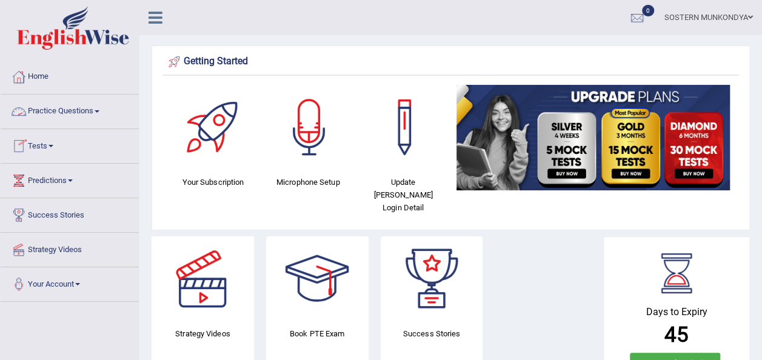
click at [50, 112] on link "Practice Questions" at bounding box center [70, 110] width 138 height 30
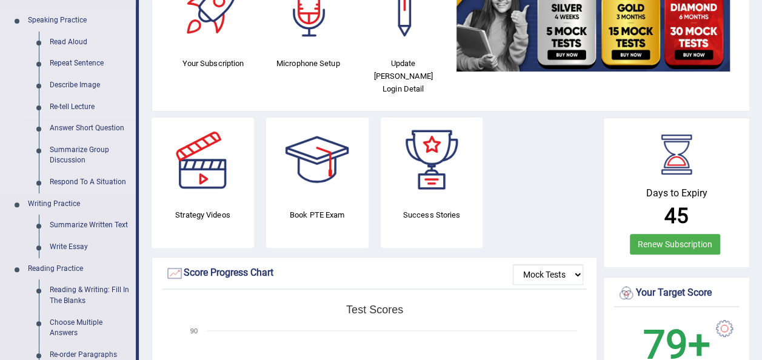
scroll to position [61, 0]
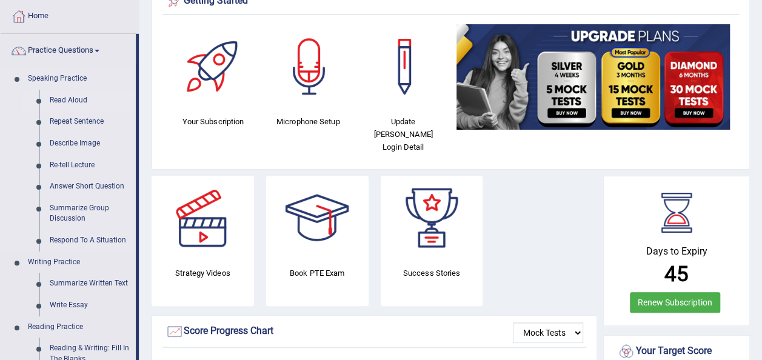
click at [71, 101] on link "Read Aloud" at bounding box center [90, 101] width 92 height 22
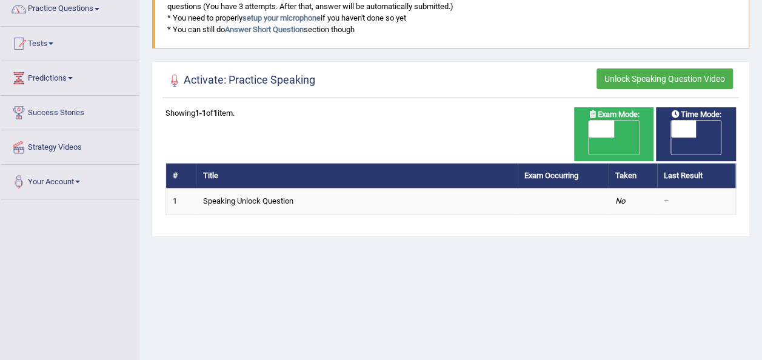
scroll to position [242, 0]
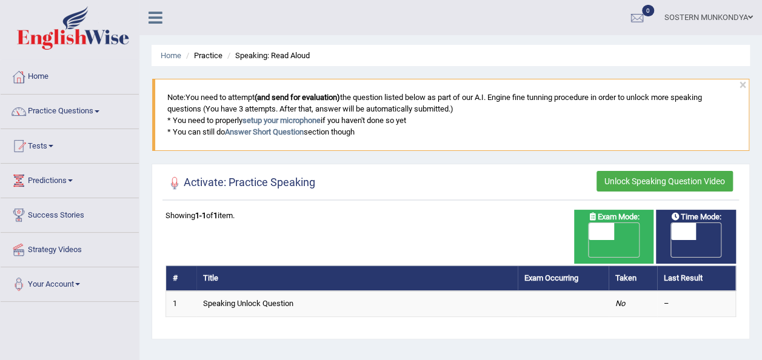
click at [621, 337] on div "Home Practice Speaking: Read Aloud × Note: You need to attempt (and send for ev…" at bounding box center [450, 303] width 623 height 606
click at [671, 240] on span "OFF" at bounding box center [658, 248] width 25 height 17
checkbox input "true"
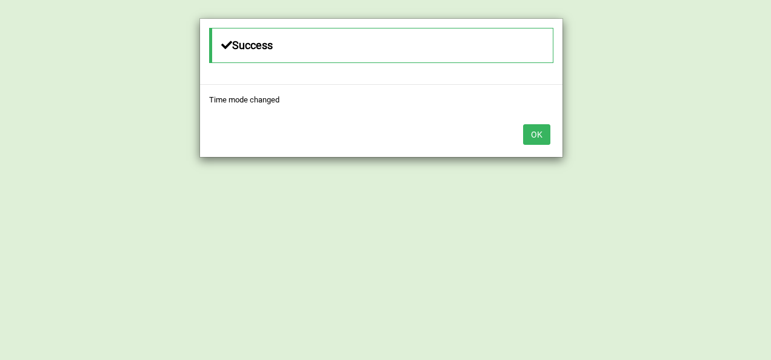
click at [535, 135] on button "OK" at bounding box center [536, 134] width 27 height 21
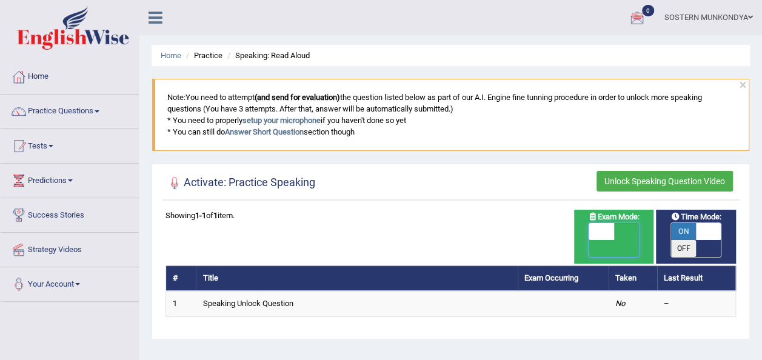
click at [606, 231] on span at bounding box center [601, 231] width 25 height 17
checkbox input "true"
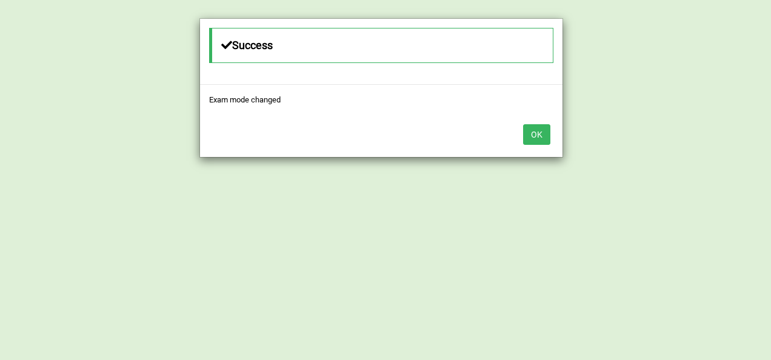
click at [535, 130] on button "OK" at bounding box center [536, 134] width 27 height 21
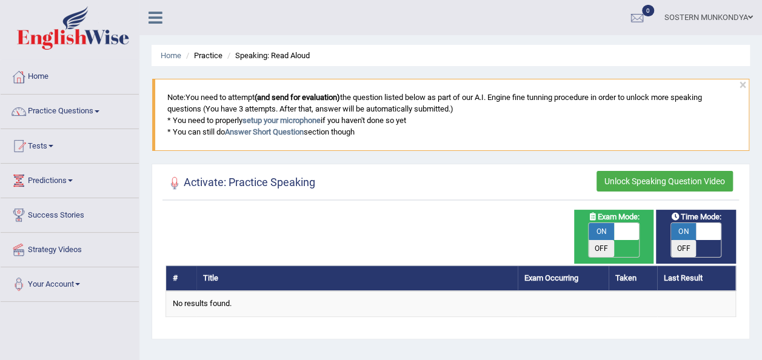
click at [618, 229] on span at bounding box center [626, 231] width 25 height 17
checkbox input "false"
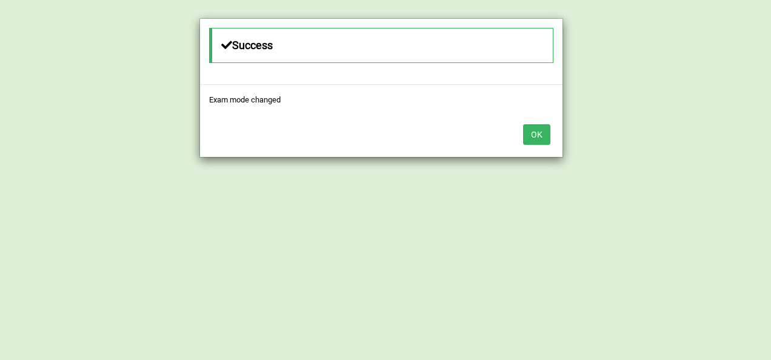
click at [549, 132] on button "OK" at bounding box center [536, 134] width 27 height 21
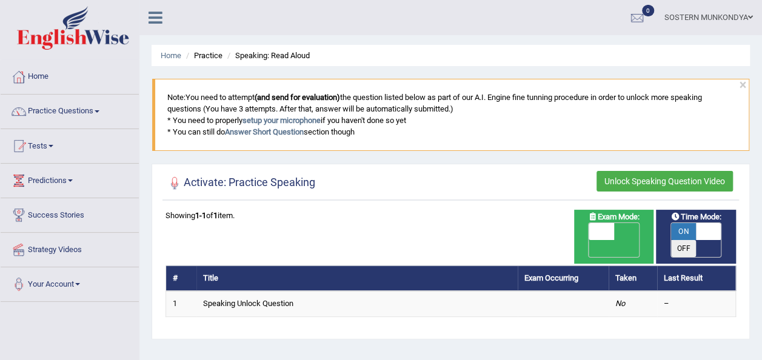
click at [691, 229] on span "ON" at bounding box center [683, 231] width 25 height 17
checkbox input "false"
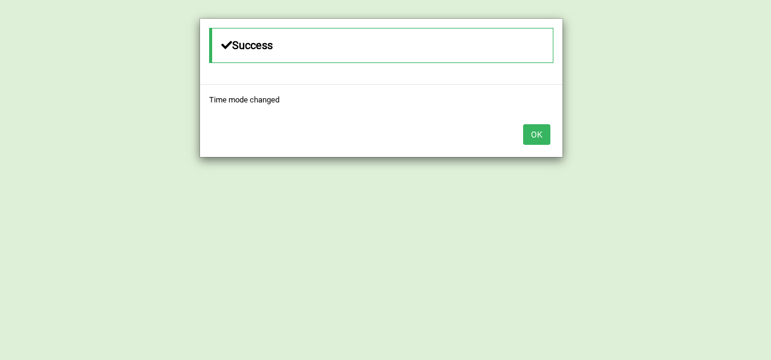
click at [531, 133] on button "OK" at bounding box center [536, 134] width 27 height 21
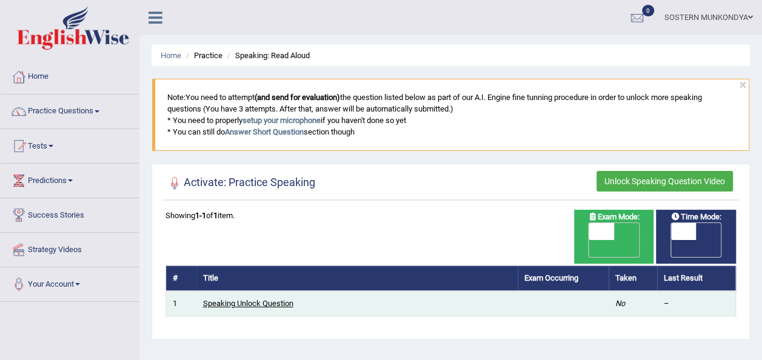
click at [284, 299] on link "Speaking Unlock Question" at bounding box center [248, 303] width 90 height 9
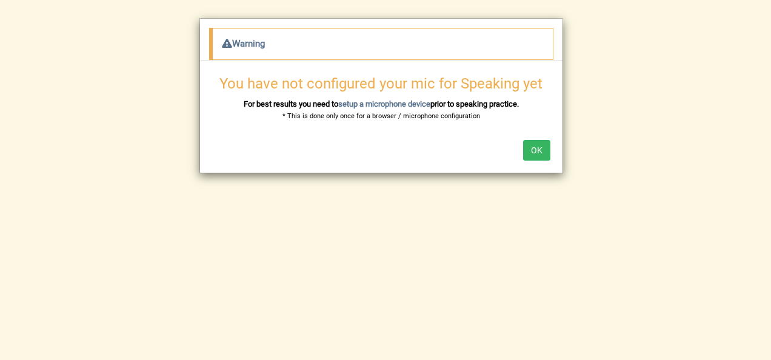
click at [539, 151] on button "OK" at bounding box center [536, 150] width 27 height 21
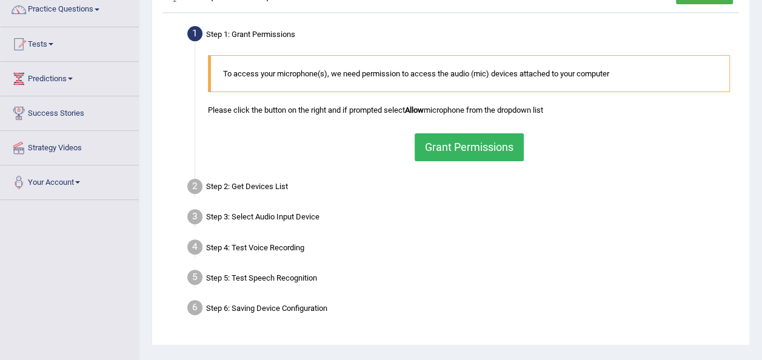
scroll to position [121, 0]
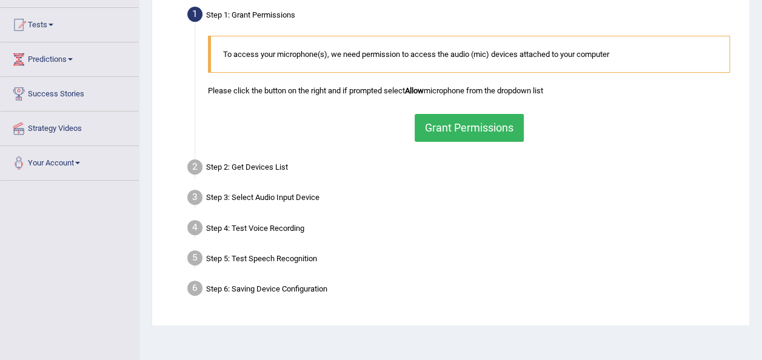
click at [452, 130] on button "Grant Permissions" at bounding box center [469, 128] width 109 height 28
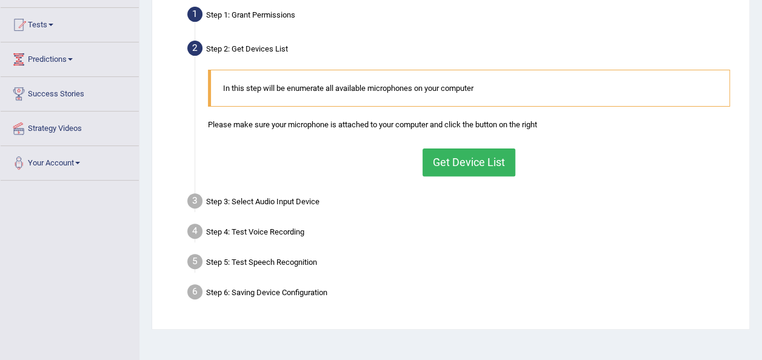
click at [498, 164] on button "Get Device List" at bounding box center [468, 163] width 93 height 28
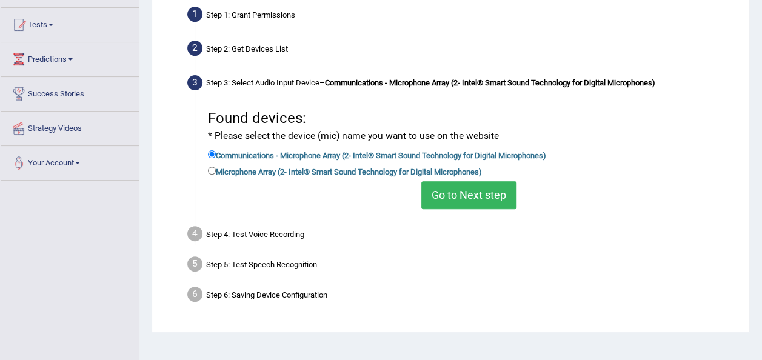
click at [466, 199] on button "Go to Next step" at bounding box center [468, 195] width 95 height 28
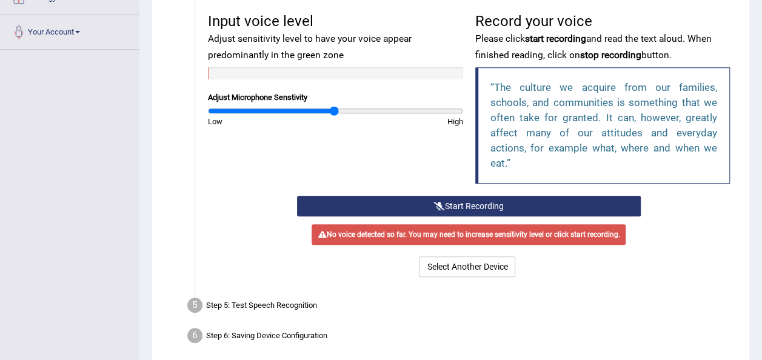
scroll to position [182, 0]
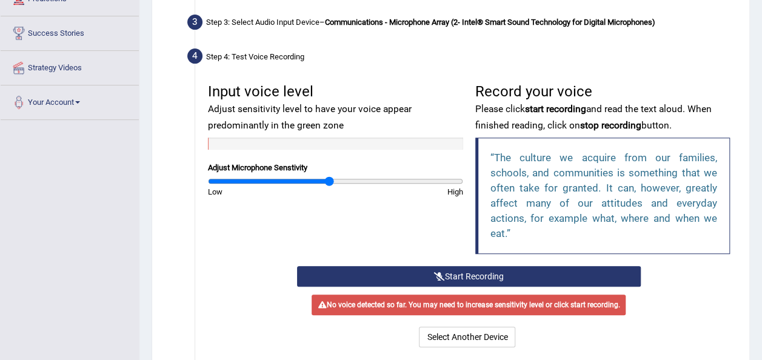
click at [330, 182] on input "range" at bounding box center [335, 181] width 255 height 10
click at [484, 278] on button "Start Recording" at bounding box center [469, 276] width 344 height 21
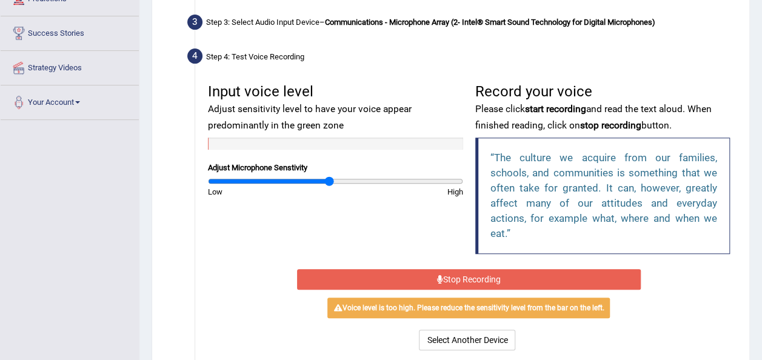
click at [483, 277] on button "Stop Recording" at bounding box center [469, 279] width 344 height 21
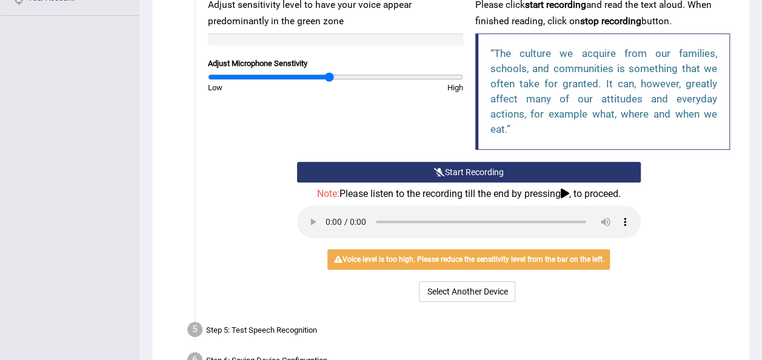
scroll to position [303, 0]
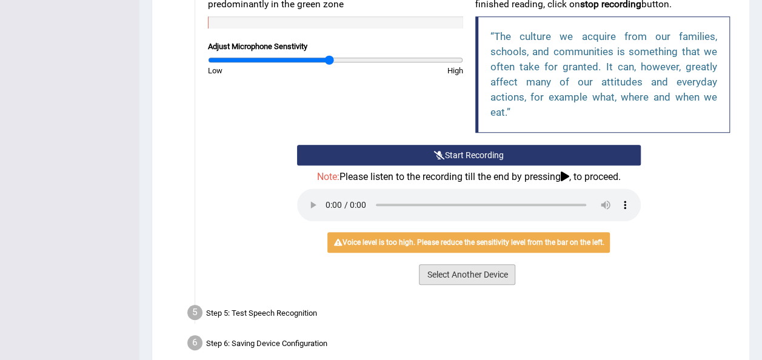
click at [443, 273] on button "Select Another Device" at bounding box center [467, 274] width 96 height 21
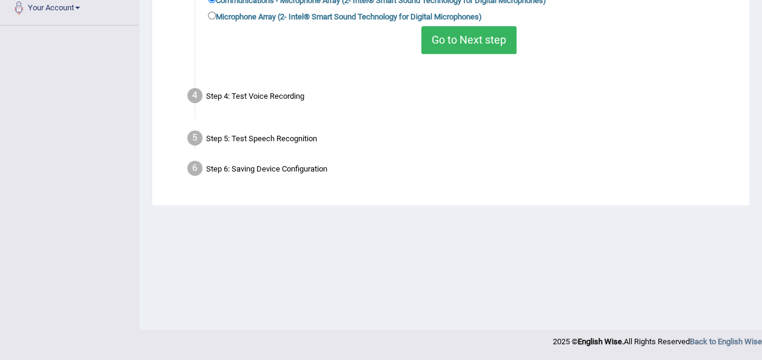
scroll to position [276, 0]
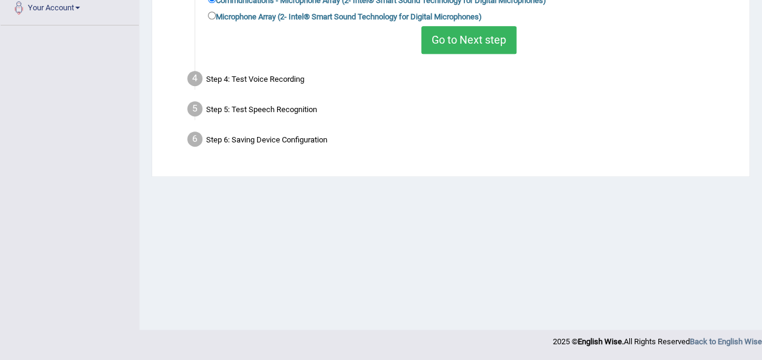
click at [447, 47] on button "Go to Next step" at bounding box center [468, 40] width 95 height 28
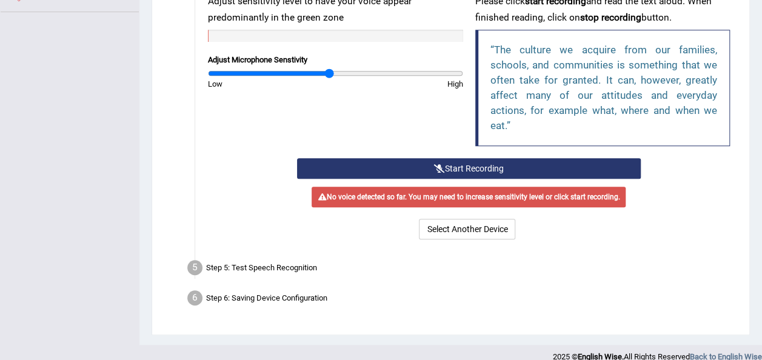
scroll to position [303, 0]
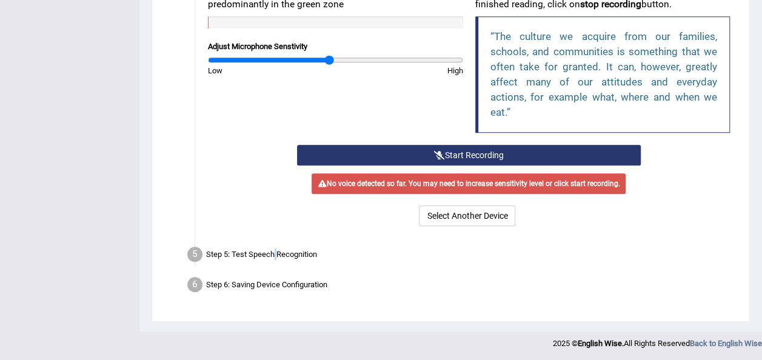
click at [276, 249] on div "Step 5: Test Speech Recognition" at bounding box center [463, 256] width 562 height 27
click at [385, 251] on div "Step 5: Test Speech Recognition" at bounding box center [463, 256] width 562 height 27
drag, startPoint x: 318, startPoint y: 61, endPoint x: 311, endPoint y: 61, distance: 6.7
type input "0.82"
click at [311, 61] on input "range" at bounding box center [335, 60] width 255 height 10
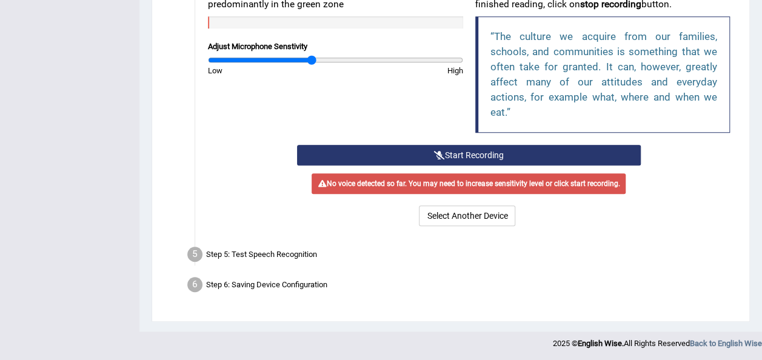
click at [446, 155] on button "Start Recording" at bounding box center [469, 155] width 344 height 21
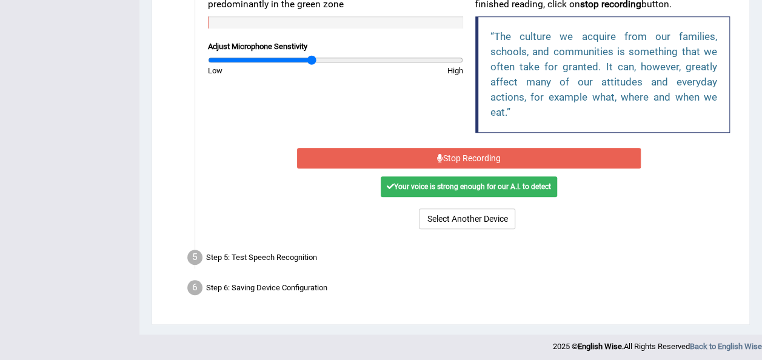
click at [445, 161] on button "Stop Recording" at bounding box center [469, 158] width 344 height 21
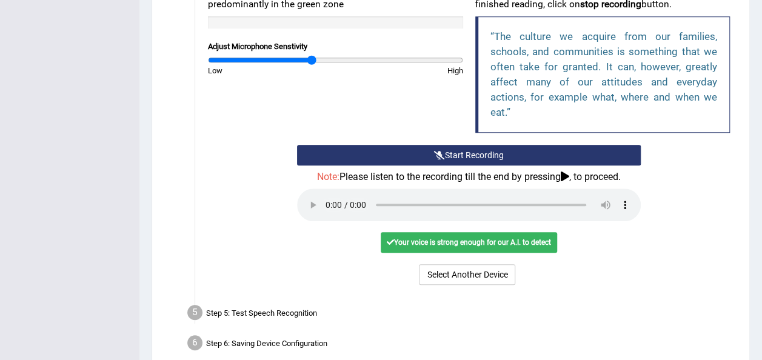
click at [418, 247] on div "Your voice is strong enough for our A.I. to detect" at bounding box center [469, 242] width 176 height 21
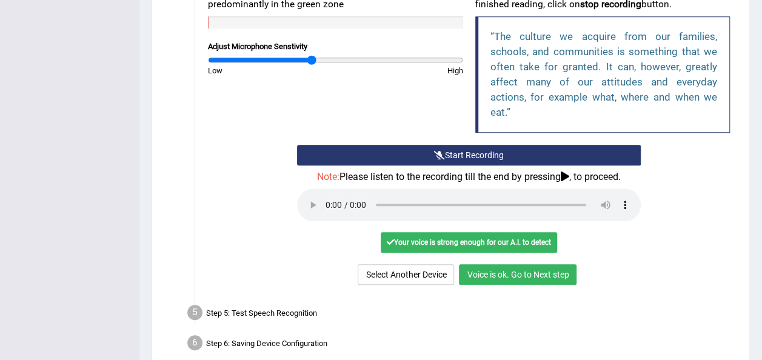
click at [478, 274] on button "Voice is ok. Go to Next step" at bounding box center [518, 274] width 118 height 21
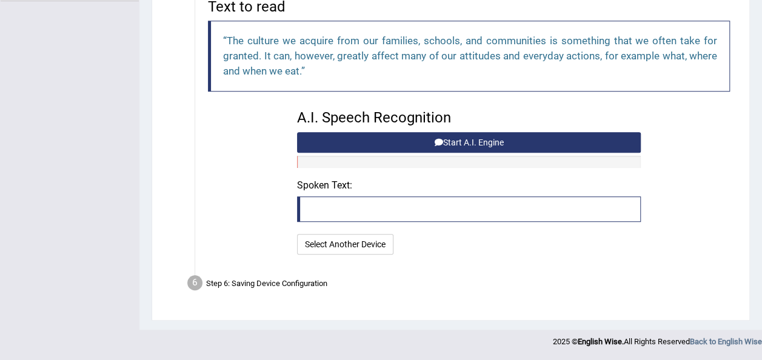
scroll to position [298, 0]
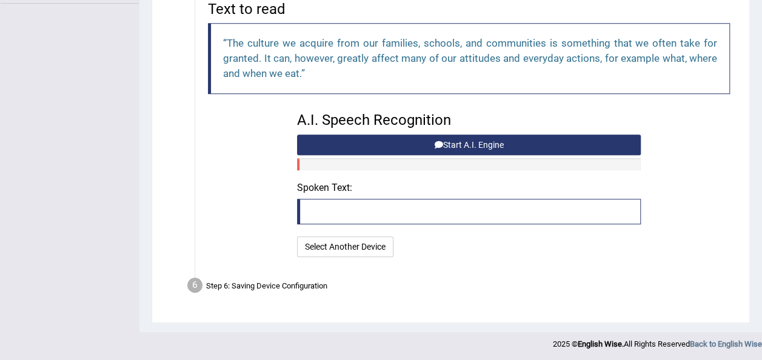
click at [462, 138] on button "Start A.I. Engine" at bounding box center [469, 145] width 344 height 21
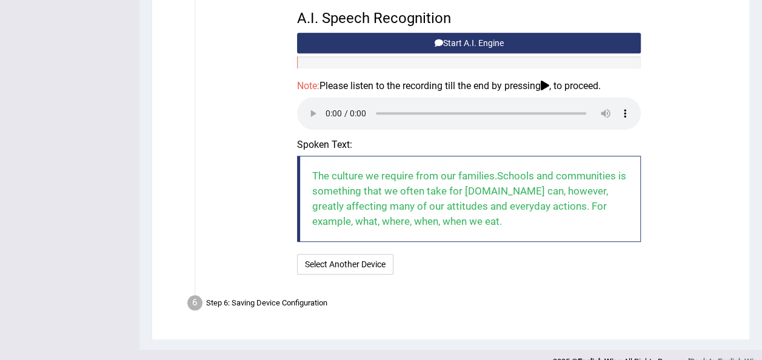
scroll to position [418, 0]
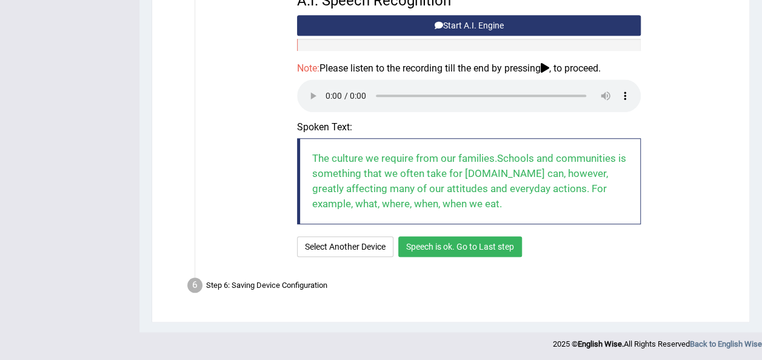
click at [450, 244] on button "Speech is ok. Go to Last step" at bounding box center [460, 246] width 124 height 21
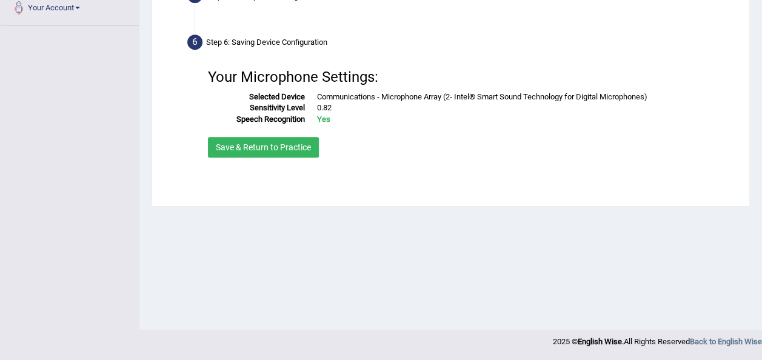
scroll to position [276, 0]
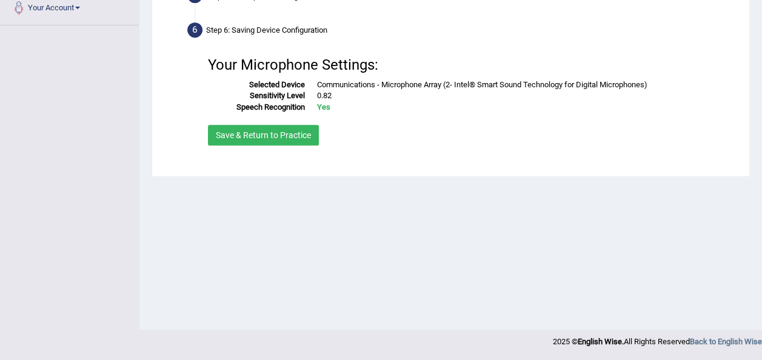
click at [279, 136] on button "Save & Return to Practice" at bounding box center [263, 135] width 111 height 21
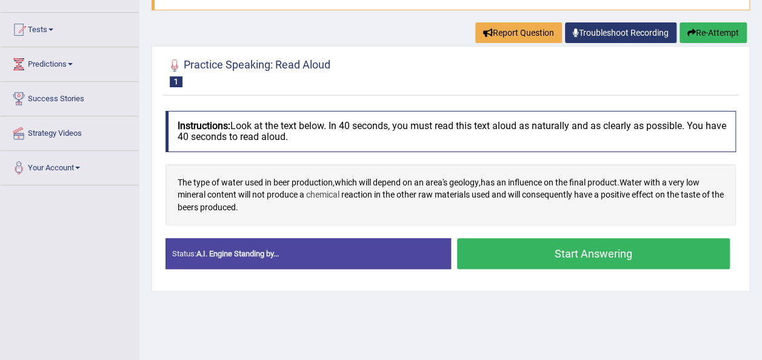
scroll to position [121, 0]
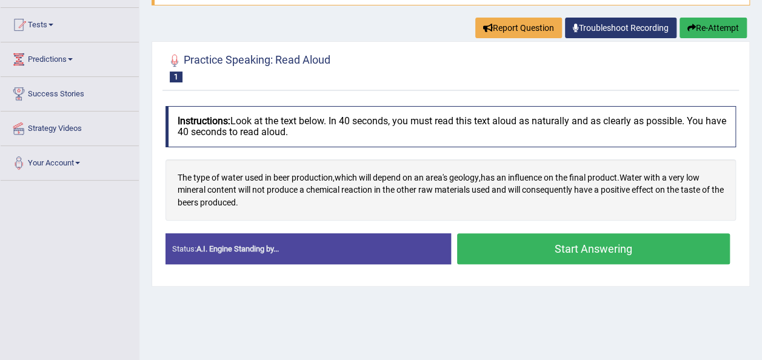
click at [546, 249] on button "Start Answering" at bounding box center [593, 248] width 273 height 31
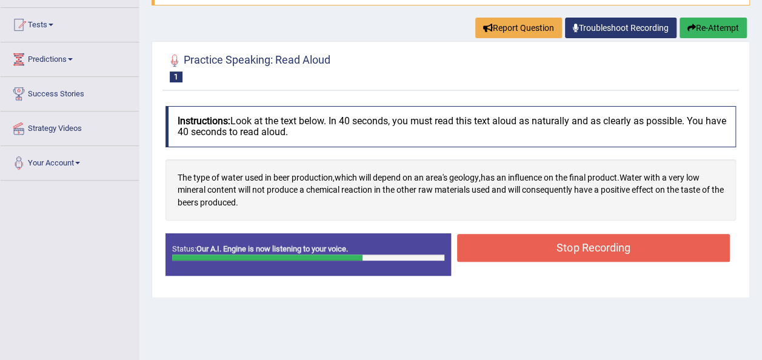
click at [546, 249] on button "Stop Recording" at bounding box center [593, 248] width 273 height 28
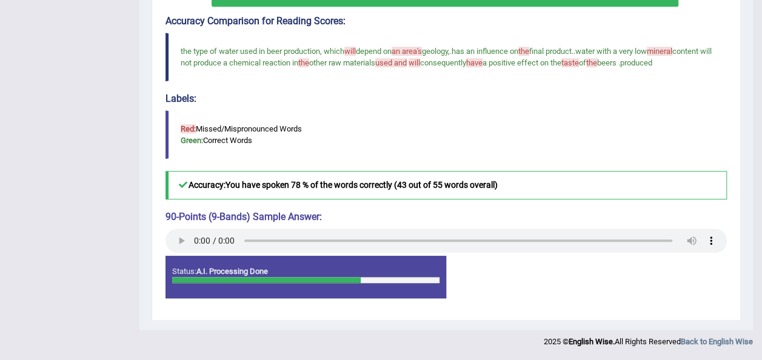
scroll to position [387, 0]
click at [241, 273] on strong "A.I. Processing Done" at bounding box center [232, 271] width 72 height 9
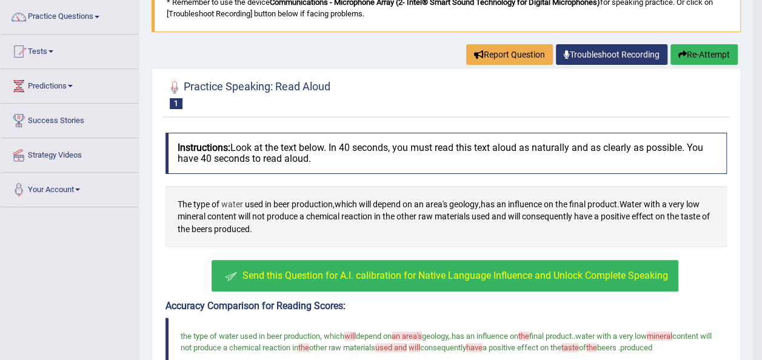
scroll to position [84, 0]
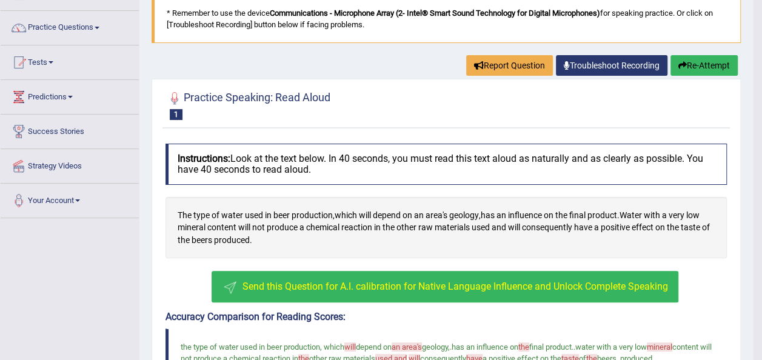
click at [283, 286] on span "Send this Question for A.I. calibration for Native Language Influence and Unloc…" at bounding box center [455, 287] width 426 height 12
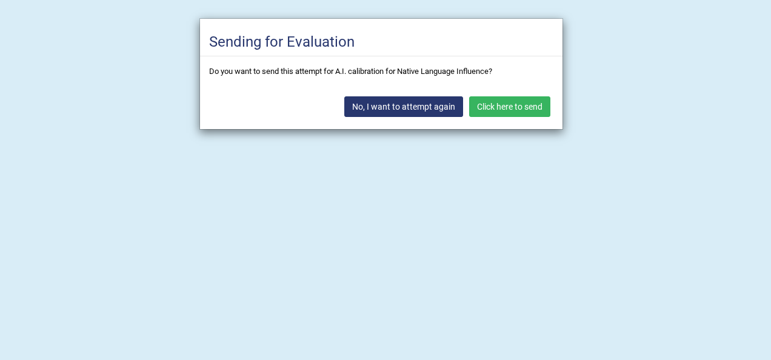
click at [413, 109] on button "No, I want to attempt again" at bounding box center [403, 106] width 119 height 21
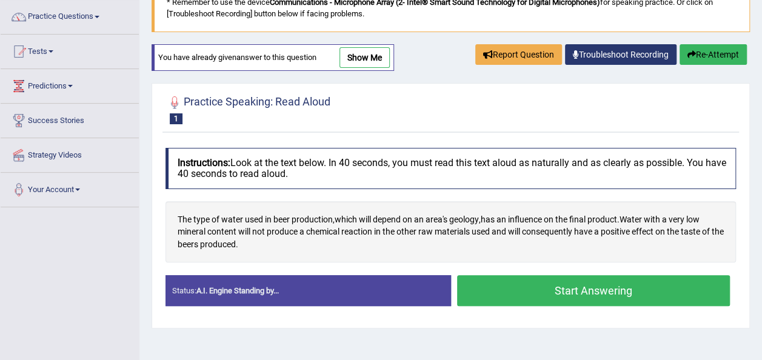
scroll to position [121, 0]
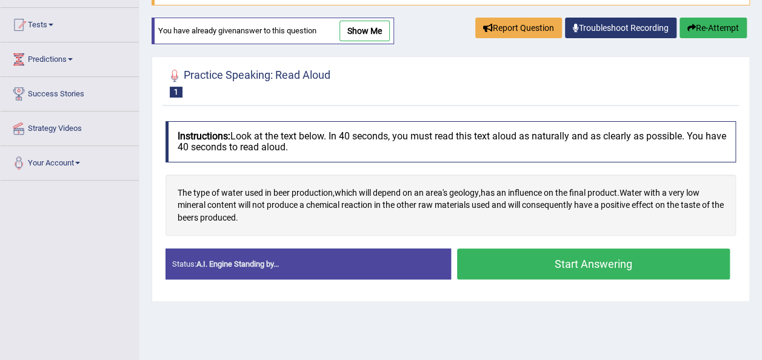
click at [576, 263] on button "Start Answering" at bounding box center [593, 264] width 273 height 31
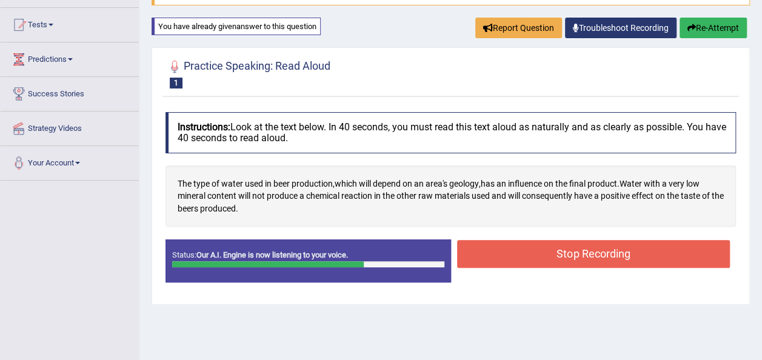
click at [576, 263] on button "Stop Recording" at bounding box center [593, 254] width 273 height 28
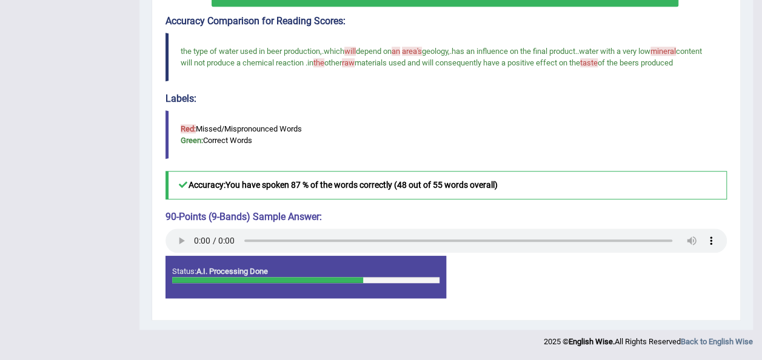
scroll to position [150, 0]
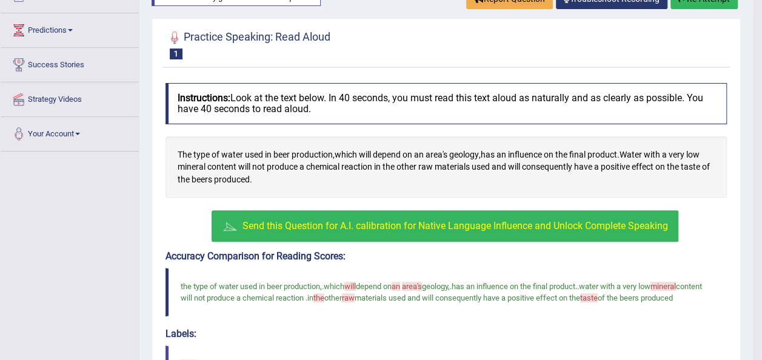
click at [304, 229] on button "Send this Question for A.I. calibration for Native Language Influence and Unloc…" at bounding box center [445, 226] width 467 height 32
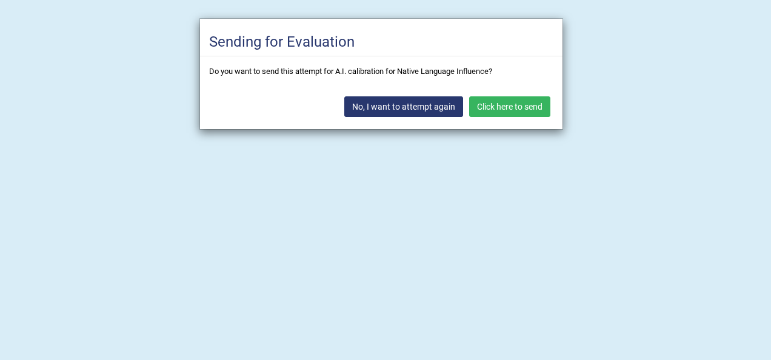
click at [421, 102] on button "No, I want to attempt again" at bounding box center [403, 106] width 119 height 21
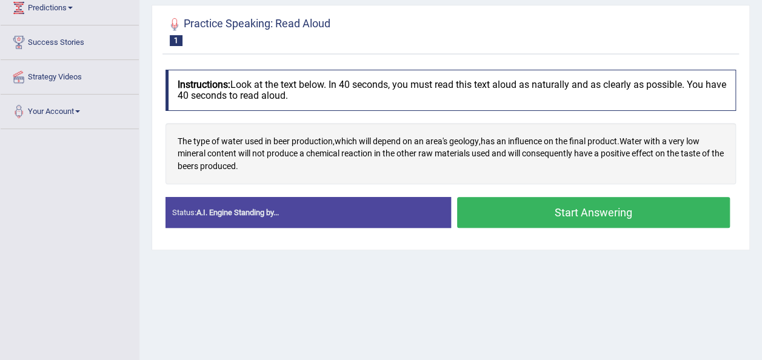
scroll to position [150, 0]
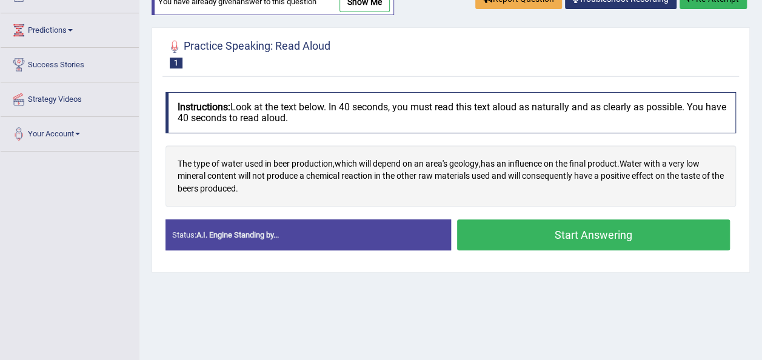
click at [524, 235] on button "Start Answering" at bounding box center [593, 234] width 273 height 31
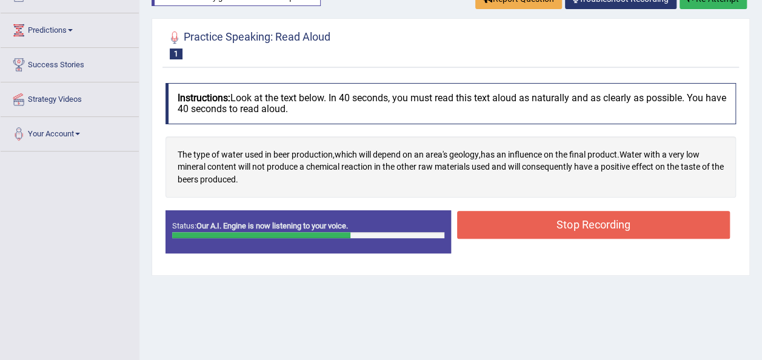
click at [527, 224] on button "Stop Recording" at bounding box center [593, 225] width 273 height 28
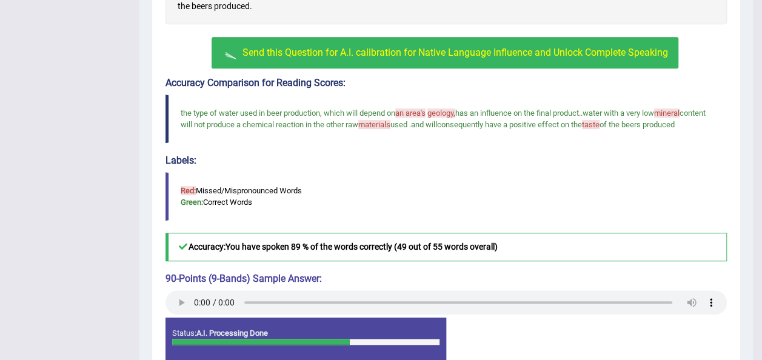
scroll to position [393, 0]
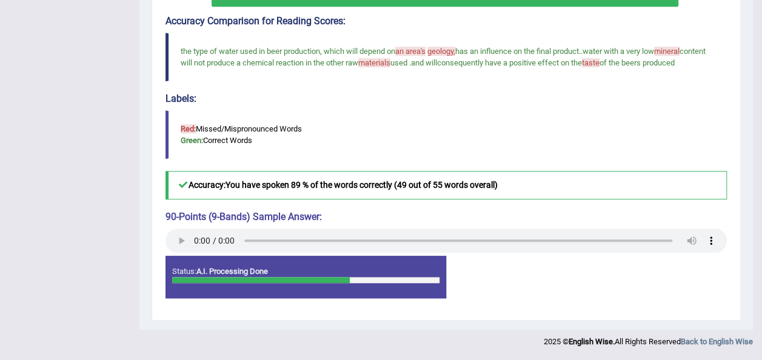
click at [287, 283] on div at bounding box center [261, 280] width 178 height 6
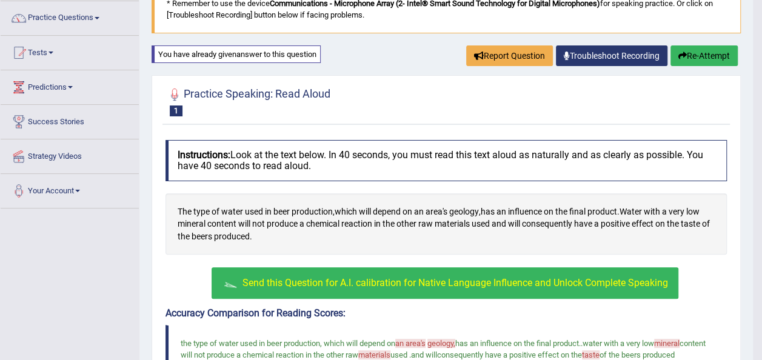
scroll to position [90, 0]
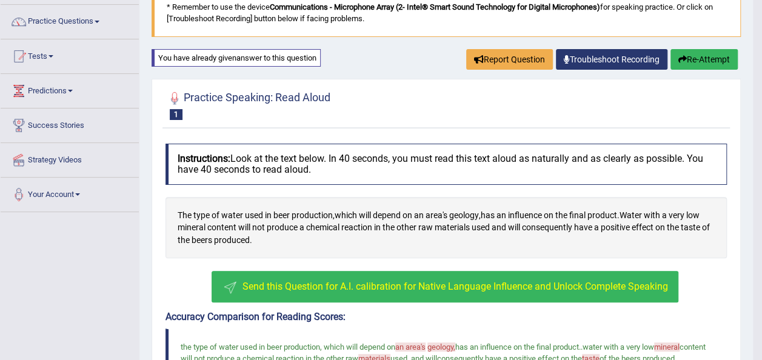
click at [373, 274] on button "Send this Question for A.I. calibration for Native Language Influence and Unloc…" at bounding box center [445, 287] width 467 height 32
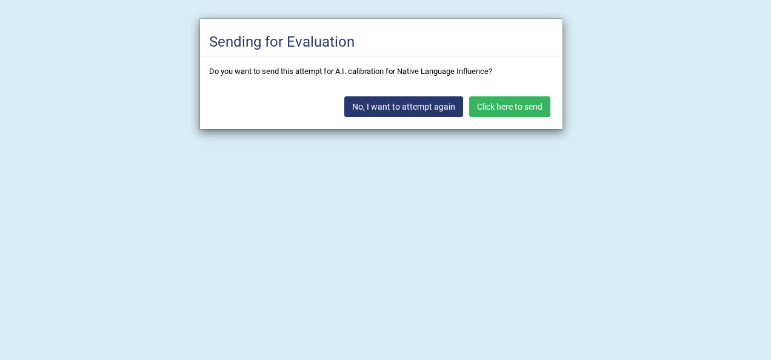
click at [525, 101] on button "Click here to send" at bounding box center [509, 106] width 81 height 21
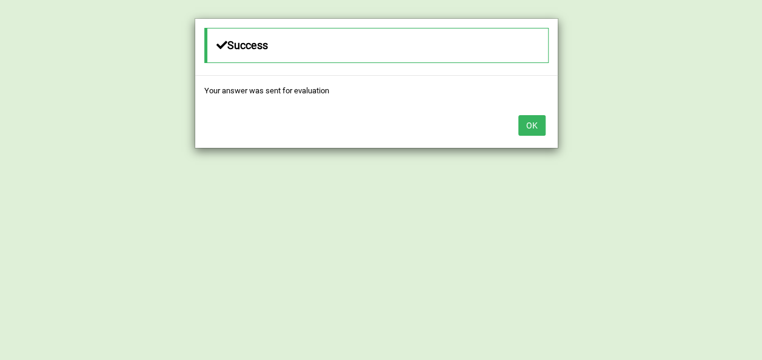
click at [534, 124] on button "OK" at bounding box center [531, 125] width 27 height 21
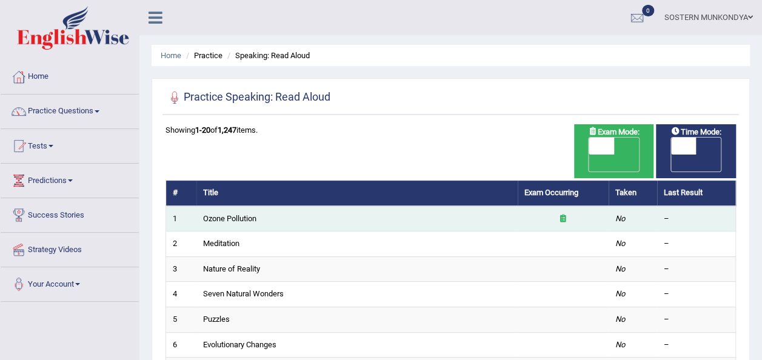
click at [563, 215] on icon at bounding box center [563, 219] width 6 height 8
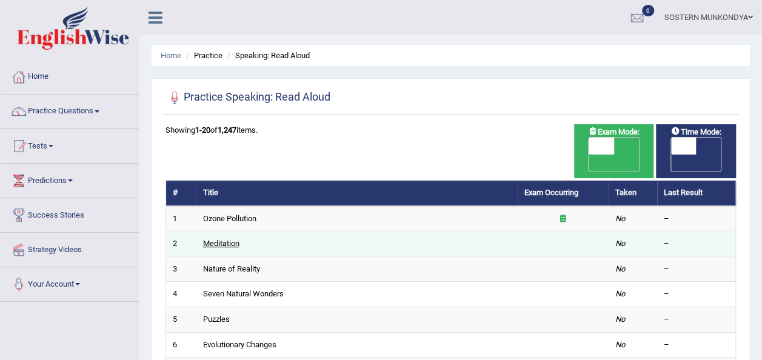
click at [230, 239] on link "Meditation" at bounding box center [221, 243] width 36 height 9
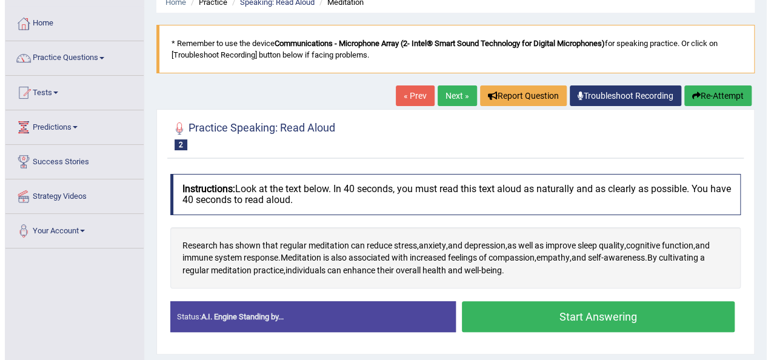
scroll to position [121, 0]
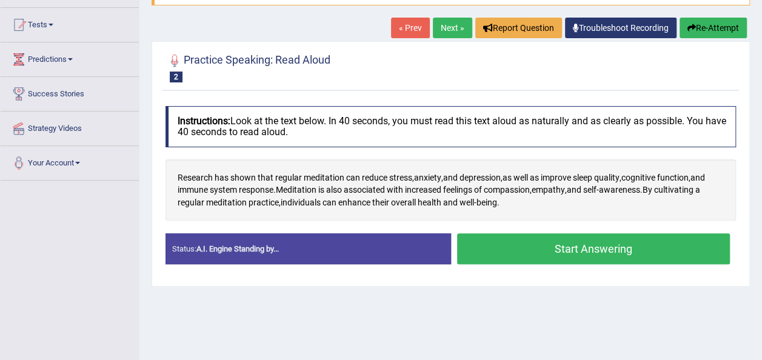
click at [558, 250] on button "Start Answering" at bounding box center [593, 248] width 273 height 31
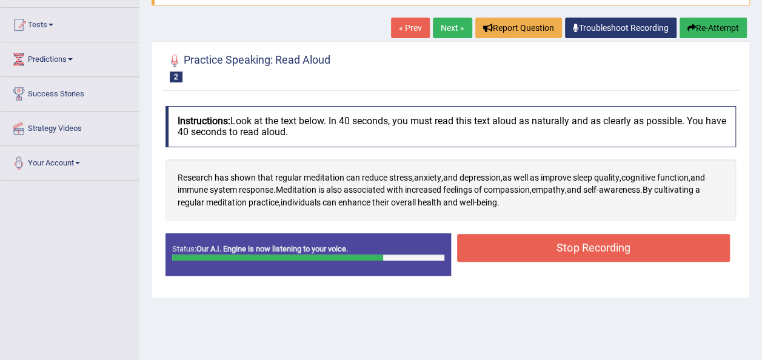
click at [559, 255] on button "Stop Recording" at bounding box center [593, 248] width 273 height 28
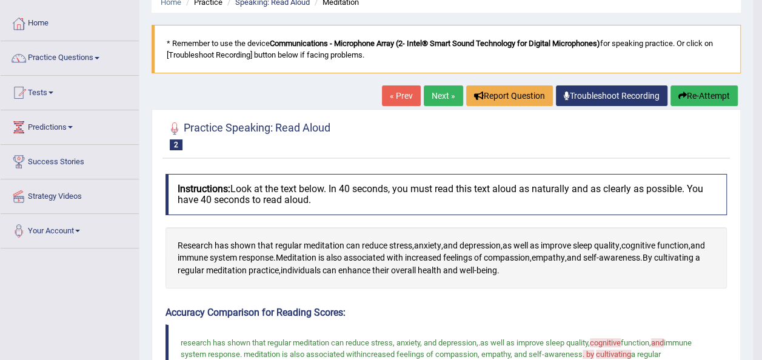
scroll to position [0, 0]
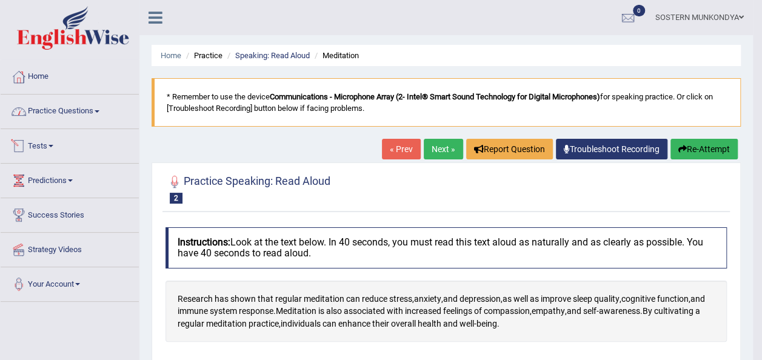
click at [70, 119] on link "Practice Questions" at bounding box center [70, 110] width 138 height 30
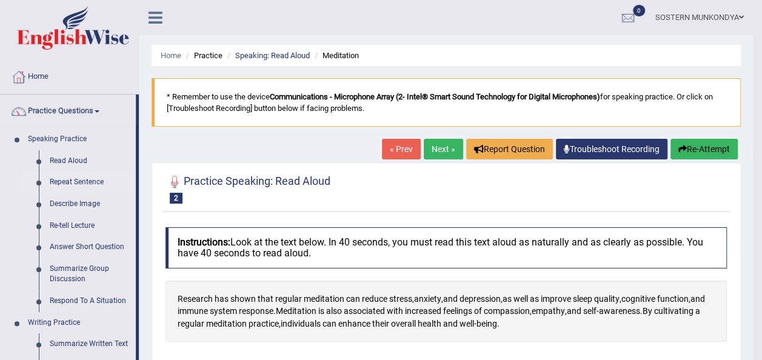
click at [82, 183] on link "Repeat Sentence" at bounding box center [90, 183] width 92 height 22
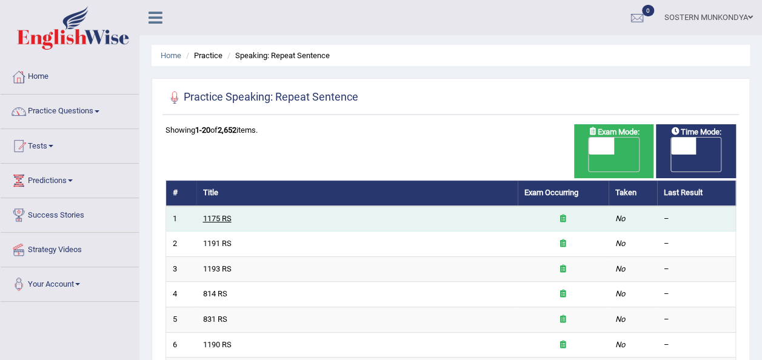
click at [218, 206] on td "1175 RS" at bounding box center [356, 218] width 321 height 25
click at [213, 214] on link "1175 RS" at bounding box center [217, 218] width 28 height 9
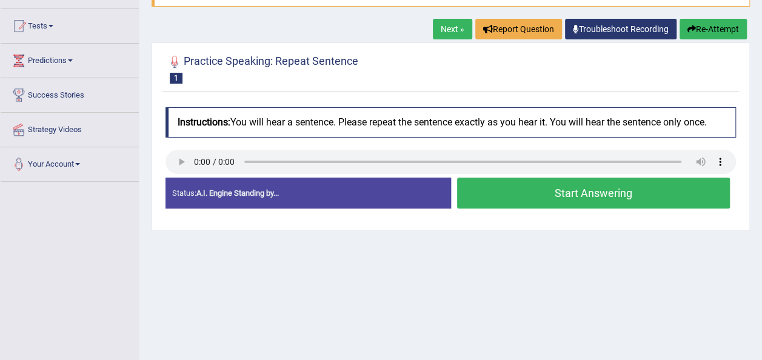
scroll to position [121, 0]
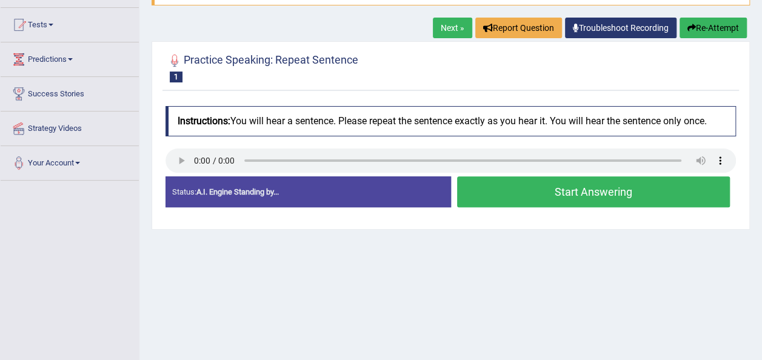
click at [529, 195] on button "Start Answering" at bounding box center [593, 191] width 273 height 31
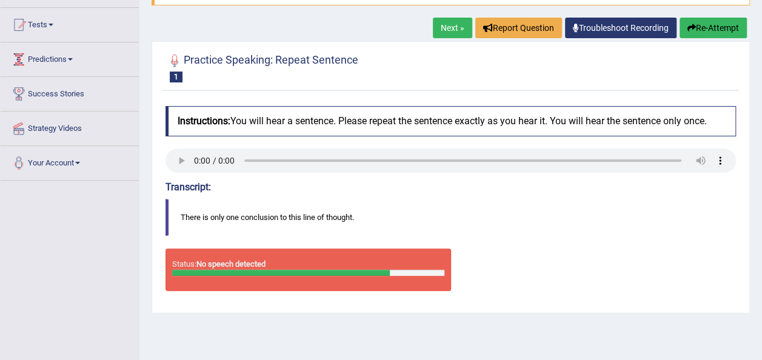
click at [73, 65] on link "Predictions" at bounding box center [70, 57] width 138 height 30
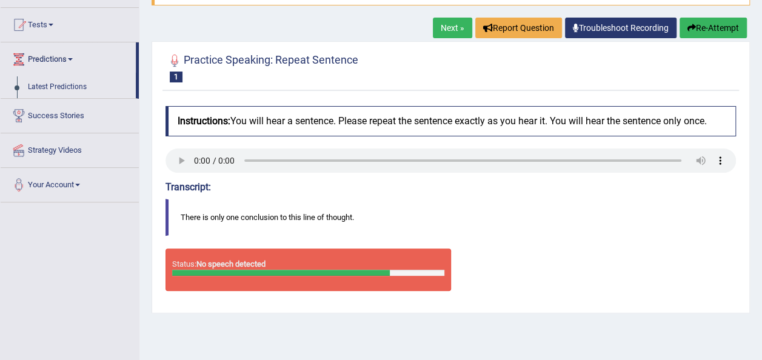
scroll to position [0, 0]
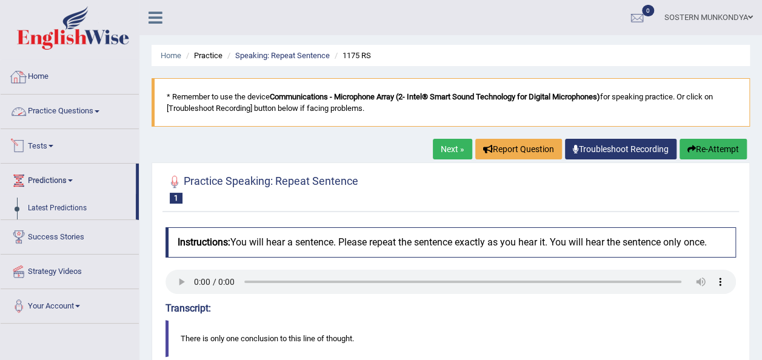
click at [97, 110] on link "Practice Questions" at bounding box center [70, 110] width 138 height 30
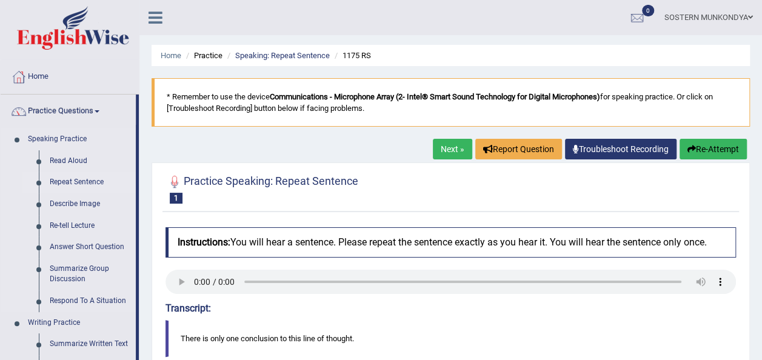
click at [93, 179] on link "Repeat Sentence" at bounding box center [90, 183] width 92 height 22
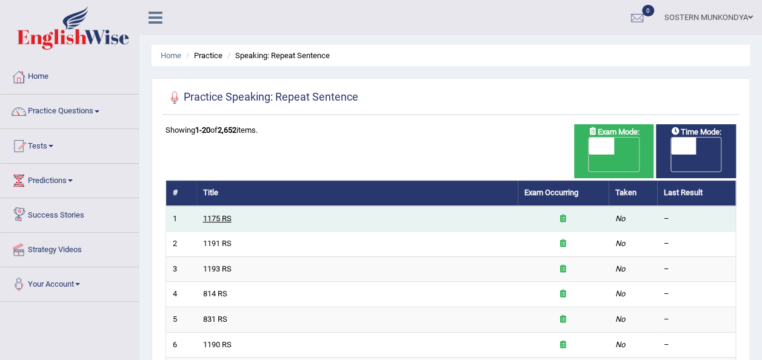
click at [213, 214] on link "1175 RS" at bounding box center [217, 218] width 28 height 9
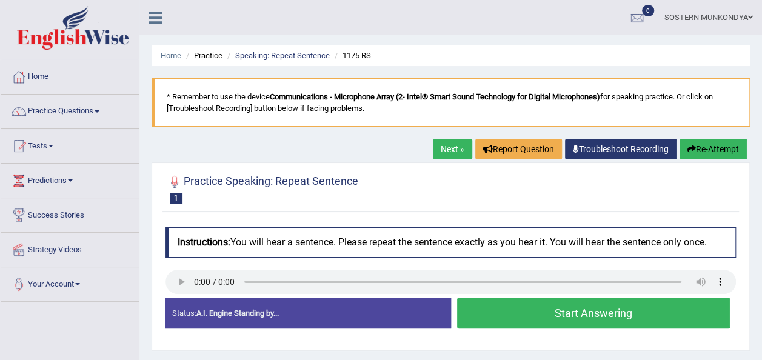
click at [512, 316] on button "Start Answering" at bounding box center [593, 313] width 273 height 31
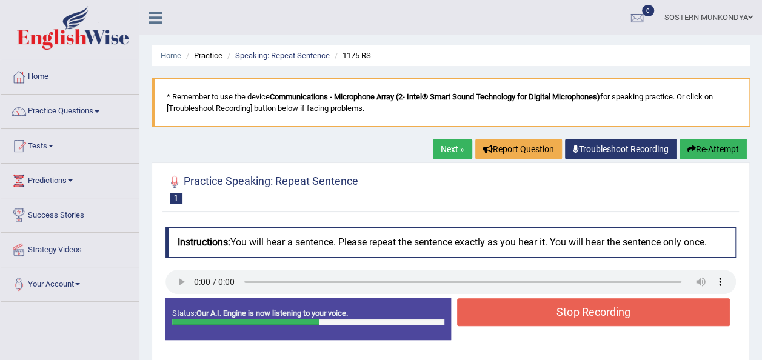
click at [524, 313] on button "Stop Recording" at bounding box center [593, 312] width 273 height 28
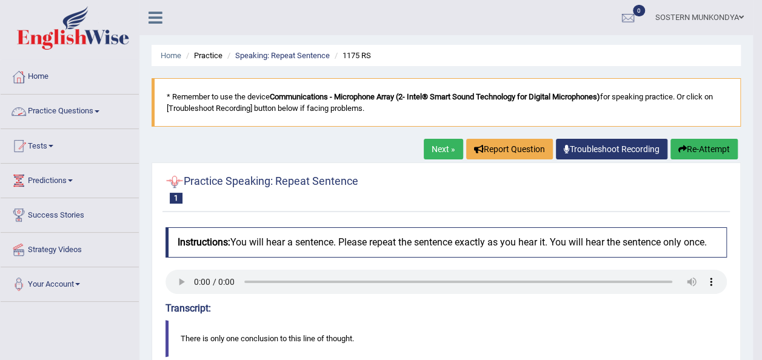
click at [73, 113] on link "Practice Questions" at bounding box center [70, 110] width 138 height 30
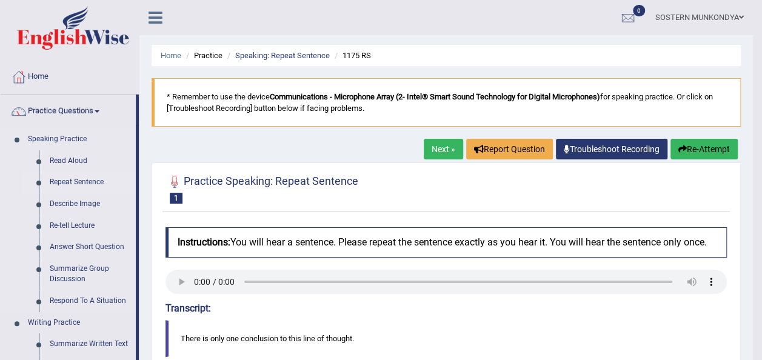
click at [69, 182] on link "Repeat Sentence" at bounding box center [90, 183] width 92 height 22
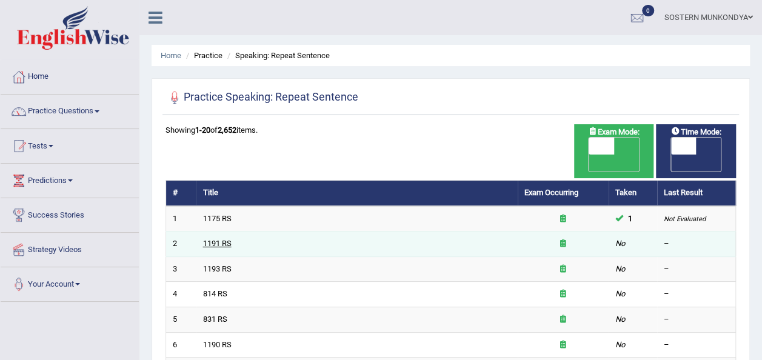
click at [227, 239] on link "1191 RS" at bounding box center [217, 243] width 28 height 9
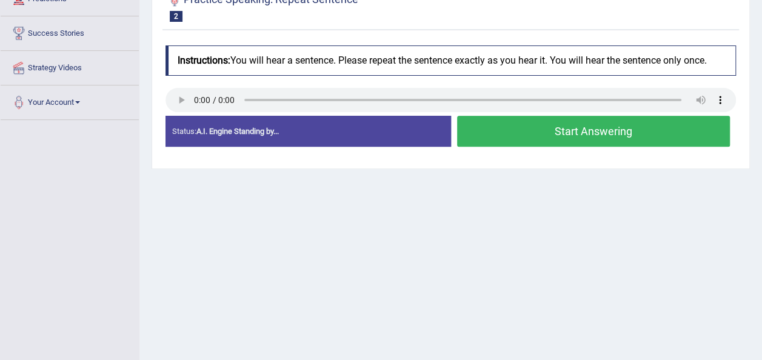
scroll to position [121, 0]
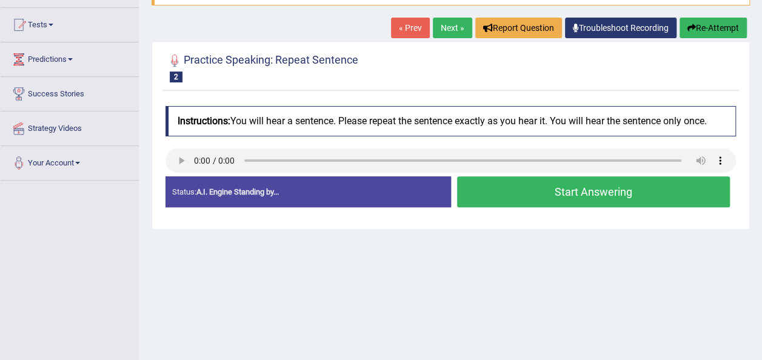
click at [503, 196] on button "Start Answering" at bounding box center [593, 191] width 273 height 31
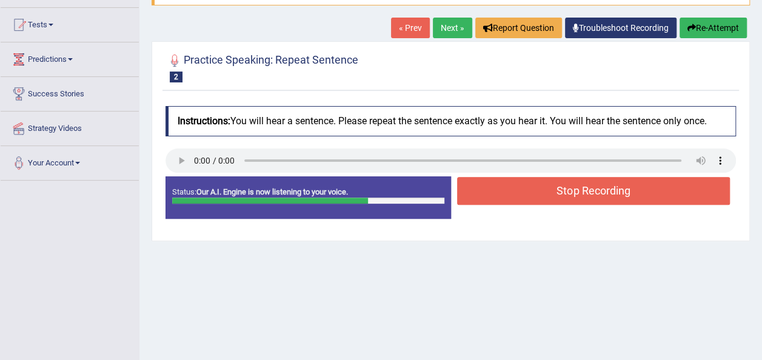
click at [451, 192] on div "Stop Recording" at bounding box center [594, 192] width 286 height 31
click at [473, 195] on button "Stop Recording" at bounding box center [593, 191] width 273 height 28
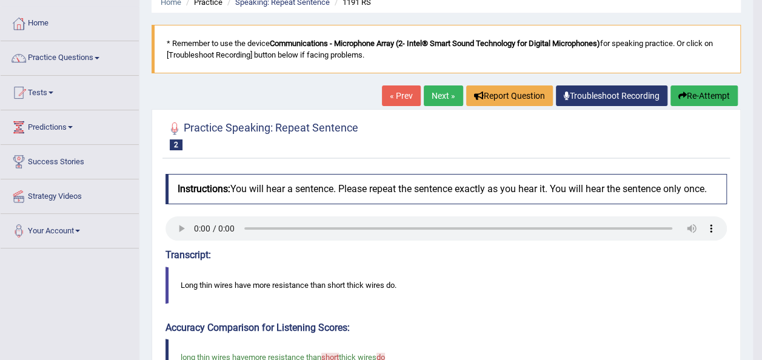
scroll to position [44, 0]
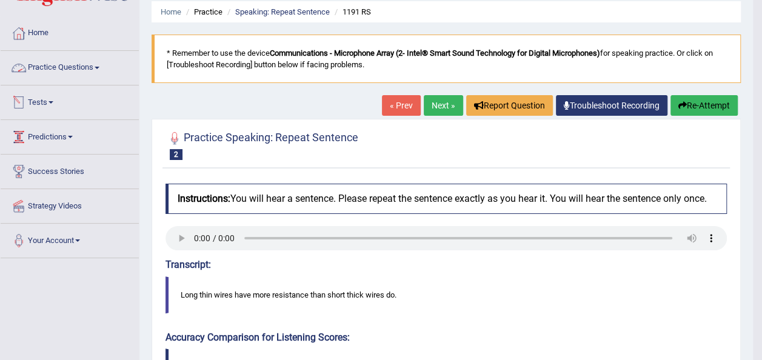
click at [95, 65] on link "Practice Questions" at bounding box center [70, 66] width 138 height 30
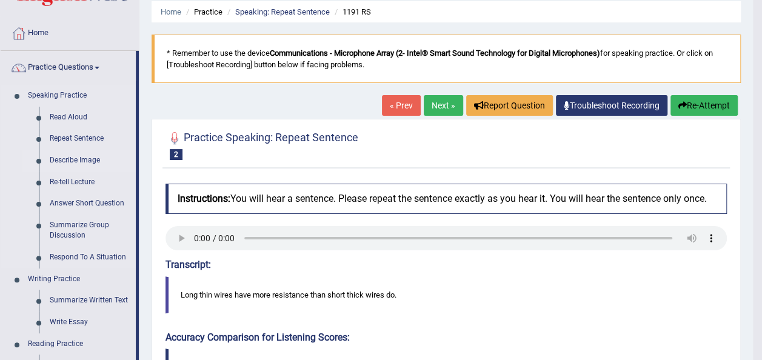
click at [72, 160] on link "Describe Image" at bounding box center [90, 161] width 92 height 22
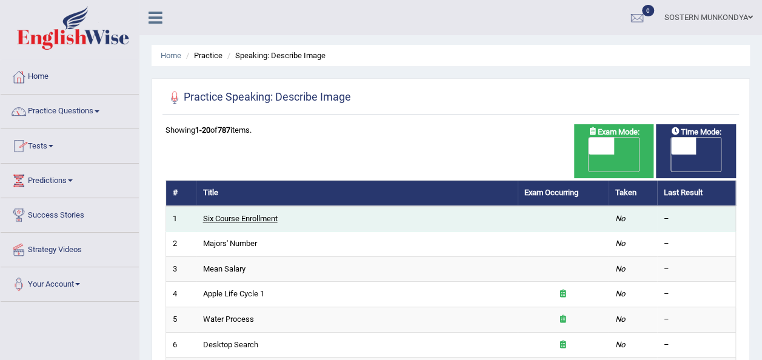
click at [245, 214] on link "Six Course Enrollment" at bounding box center [240, 218] width 75 height 9
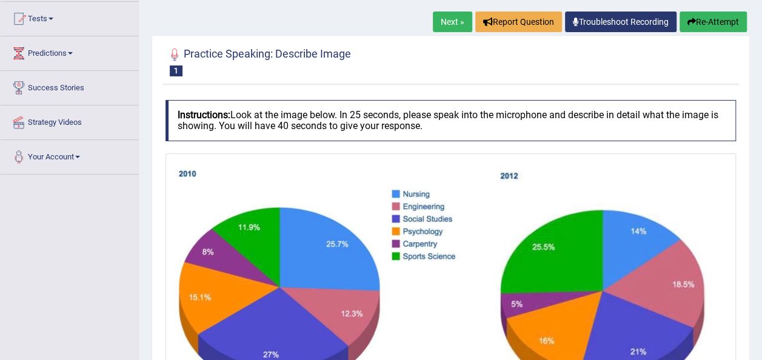
scroll to position [242, 0]
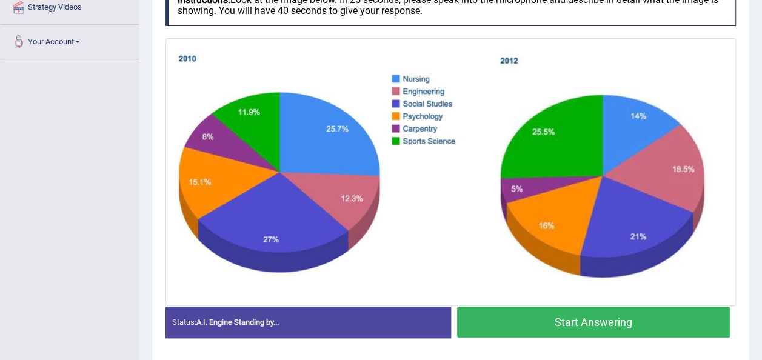
click at [540, 331] on button "Start Answering" at bounding box center [593, 322] width 273 height 31
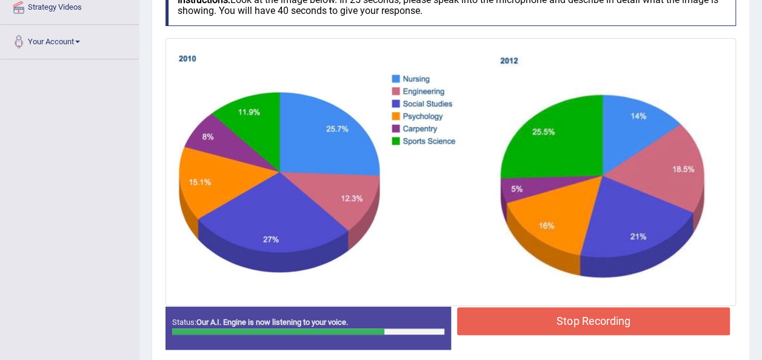
click at [564, 319] on button "Stop Recording" at bounding box center [593, 321] width 273 height 28
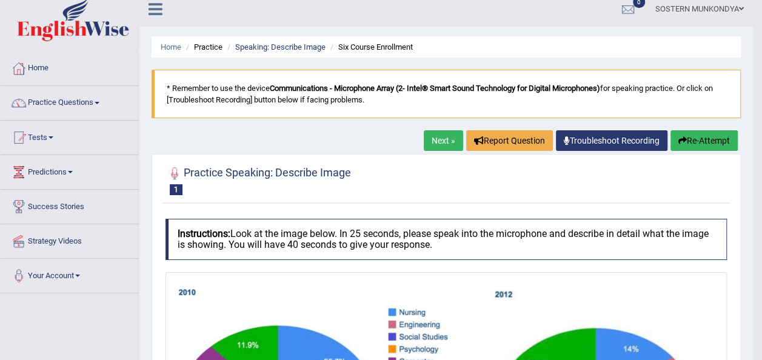
scroll to position [0, 0]
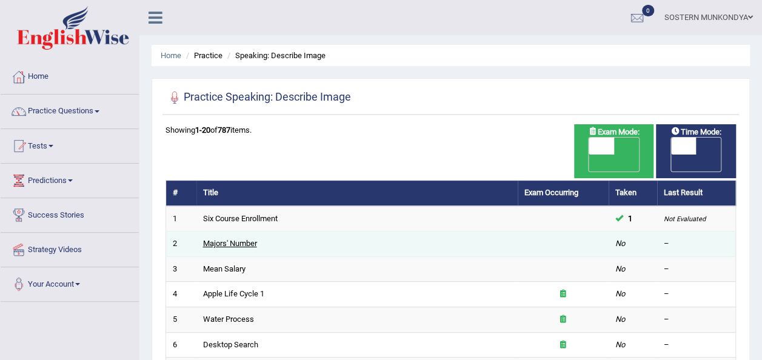
click at [250, 239] on link "Majors' Number" at bounding box center [230, 243] width 54 height 9
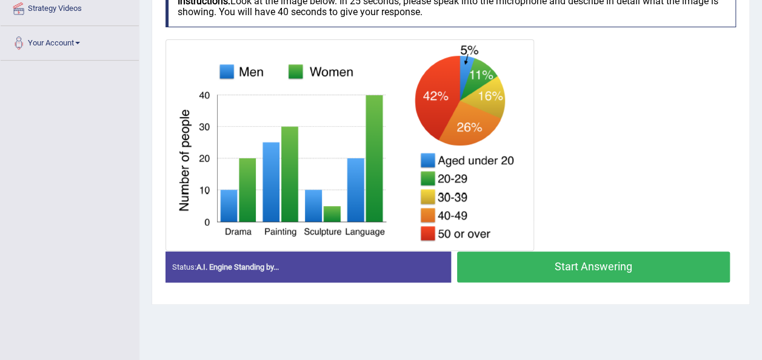
scroll to position [242, 0]
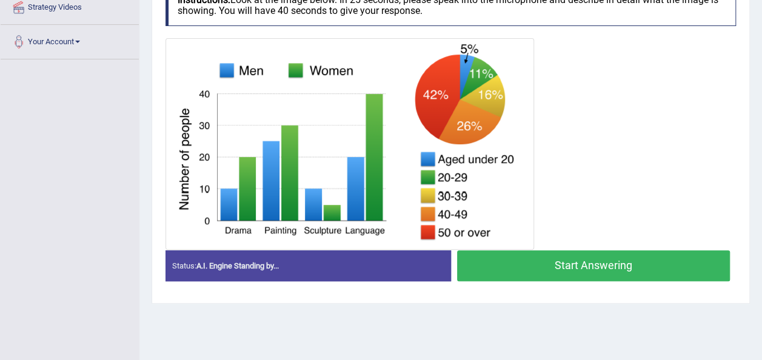
click at [551, 265] on button "Start Answering" at bounding box center [593, 265] width 273 height 31
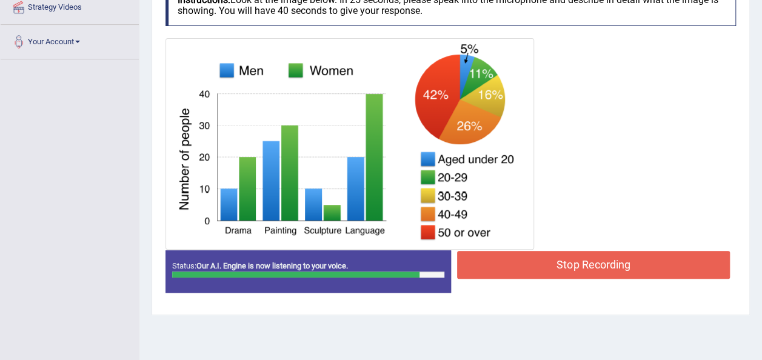
click at [552, 264] on button "Stop Recording" at bounding box center [593, 265] width 273 height 28
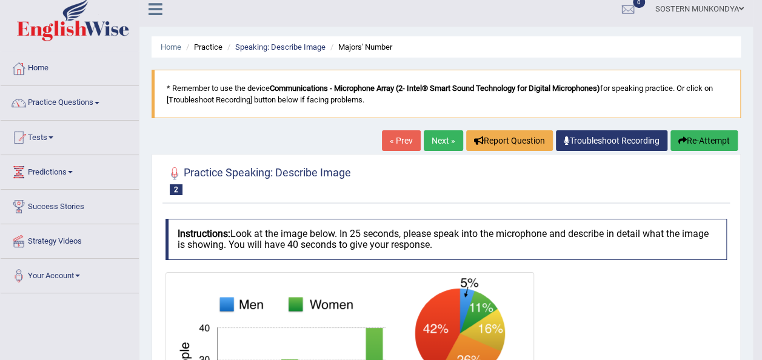
scroll to position [0, 0]
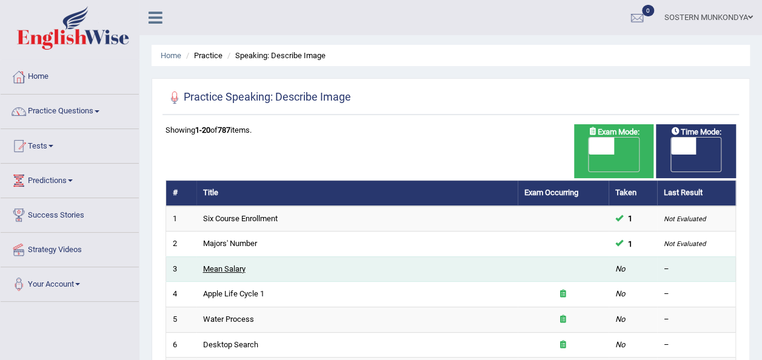
click at [233, 264] on link "Mean Salary" at bounding box center [224, 268] width 42 height 9
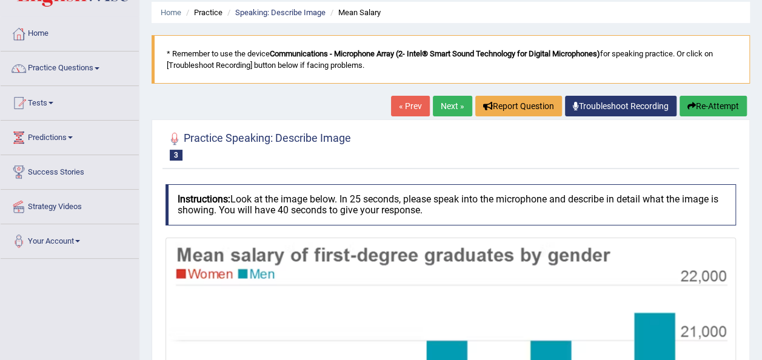
scroll to position [13, 0]
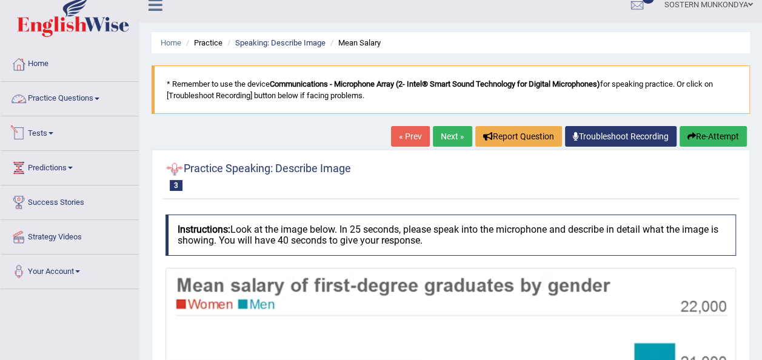
click at [96, 98] on link "Practice Questions" at bounding box center [70, 97] width 138 height 30
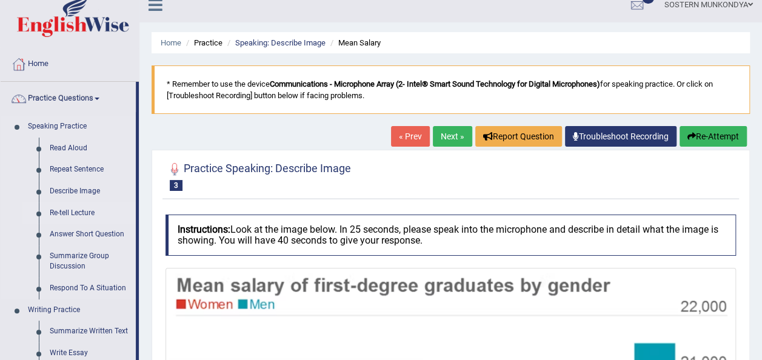
click at [93, 211] on link "Re-tell Lecture" at bounding box center [90, 213] width 92 height 22
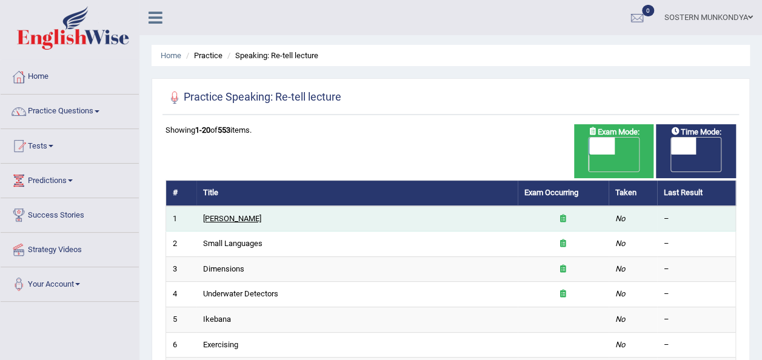
click at [220, 214] on link "[PERSON_NAME]" at bounding box center [232, 218] width 58 height 9
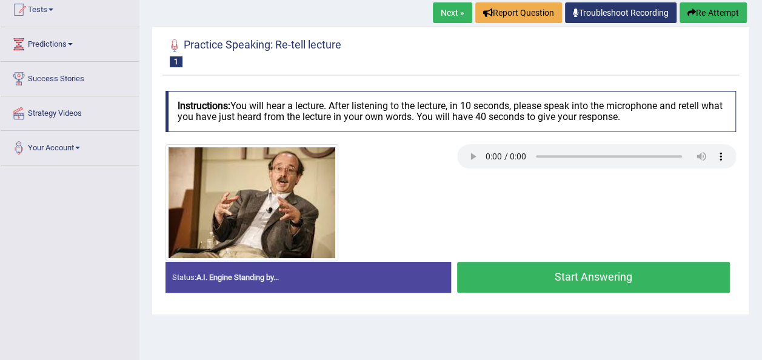
scroll to position [182, 0]
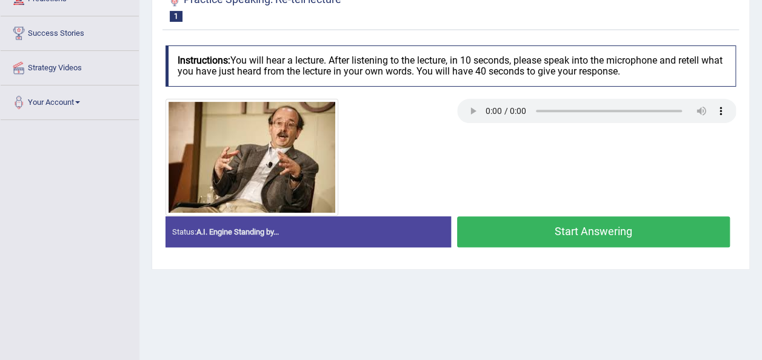
click at [544, 234] on button "Start Answering" at bounding box center [593, 231] width 273 height 31
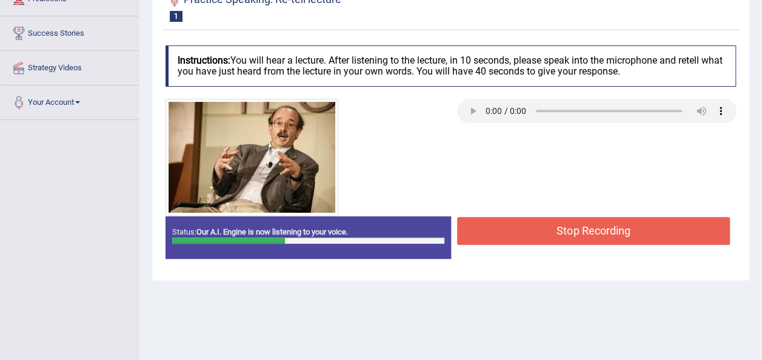
click at [550, 235] on button "Stop Recording" at bounding box center [593, 231] width 273 height 28
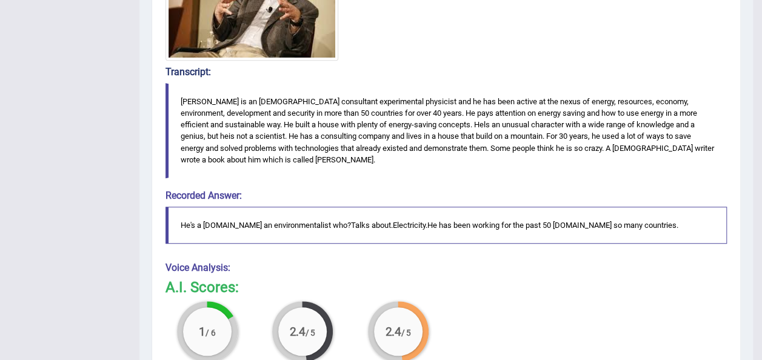
scroll to position [0, 0]
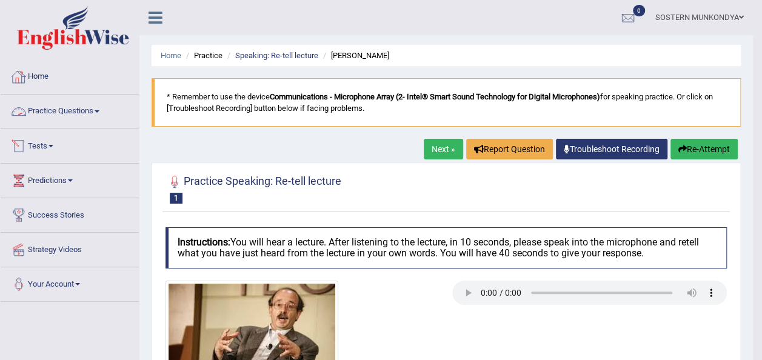
click at [87, 118] on link "Practice Questions" at bounding box center [70, 110] width 138 height 30
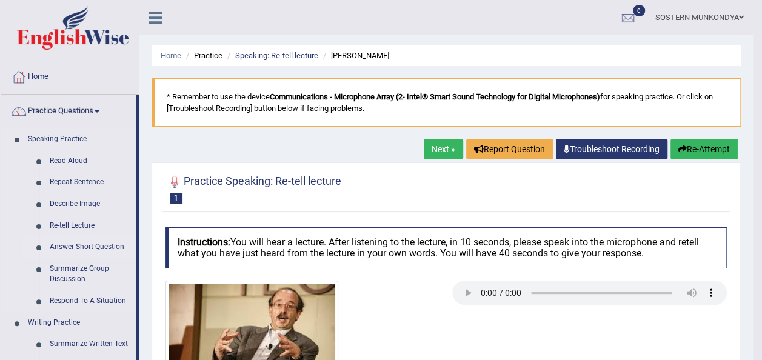
click at [88, 245] on link "Answer Short Question" at bounding box center [90, 247] width 92 height 22
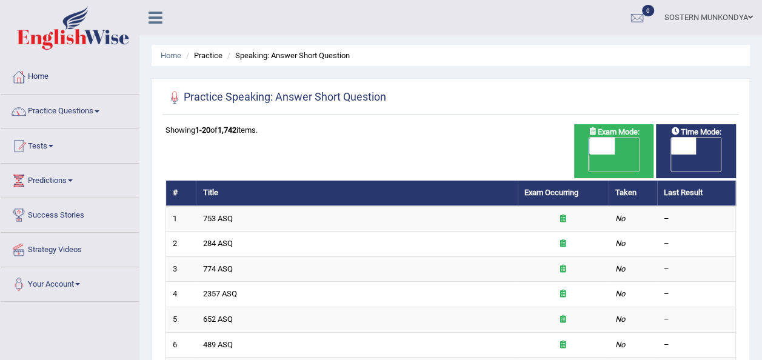
click at [221, 214] on link "753 ASQ" at bounding box center [218, 218] width 30 height 9
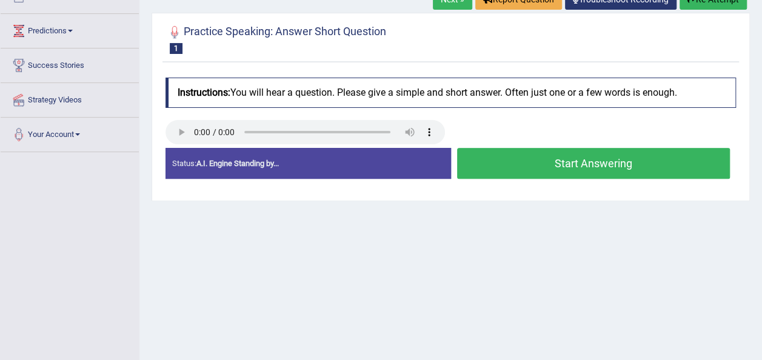
scroll to position [182, 0]
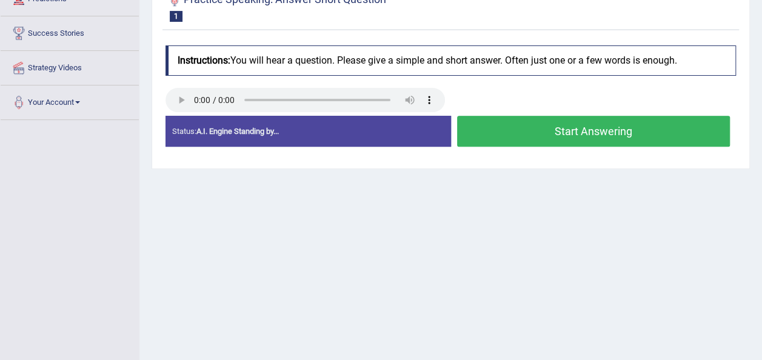
click at [468, 149] on div "Status: A.I. Engine Standing by... Start Answering Stop Recording" at bounding box center [450, 137] width 570 height 43
click at [469, 132] on button "Start Answering" at bounding box center [593, 131] width 273 height 31
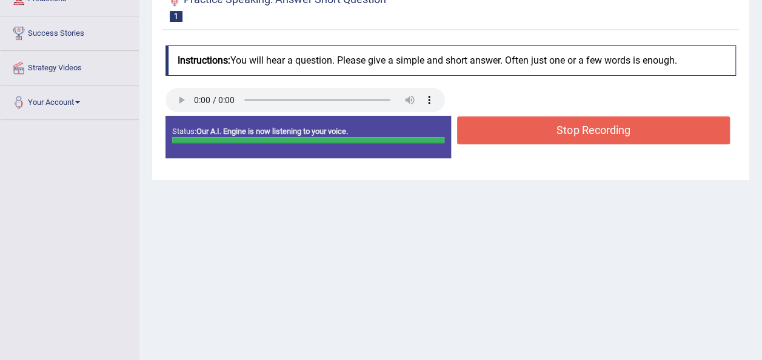
drag, startPoint x: 555, startPoint y: 130, endPoint x: 532, endPoint y: 125, distance: 23.5
click at [553, 130] on button "Stop Recording" at bounding box center [593, 130] width 273 height 28
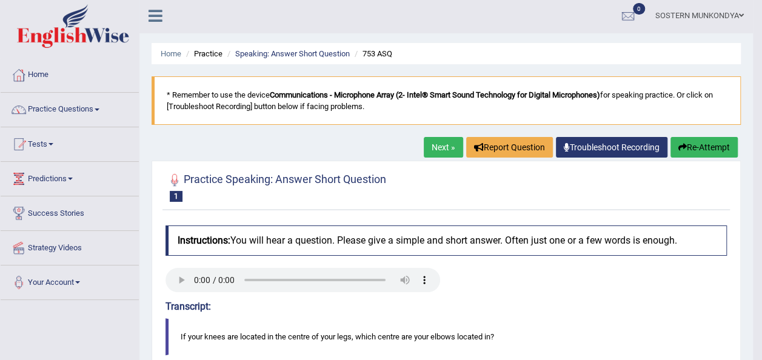
scroll to position [0, 0]
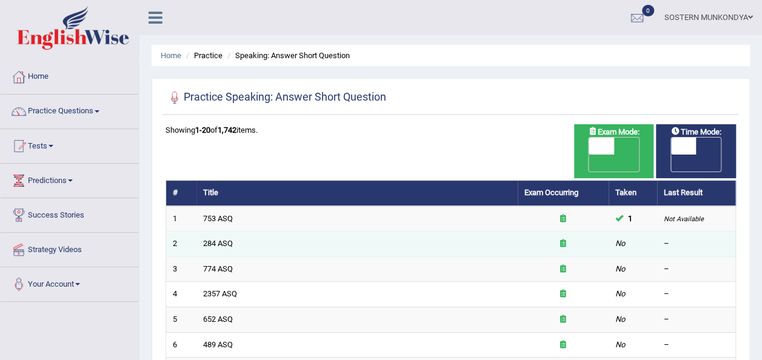
click at [279, 232] on td "284 ASQ" at bounding box center [356, 244] width 321 height 25
click at [235, 232] on td "284 ASQ" at bounding box center [356, 244] width 321 height 25
click at [227, 239] on link "284 ASQ" at bounding box center [218, 243] width 30 height 9
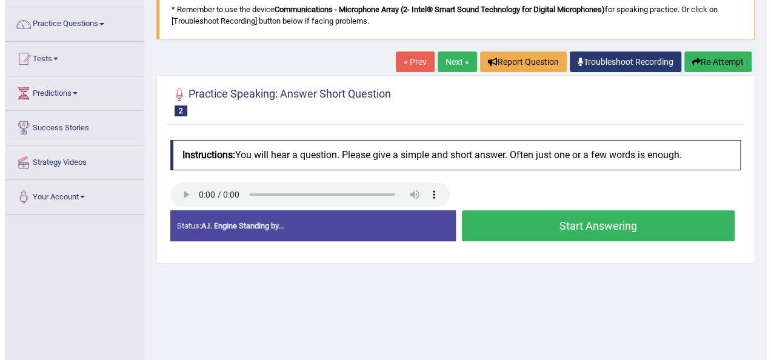
scroll to position [121, 0]
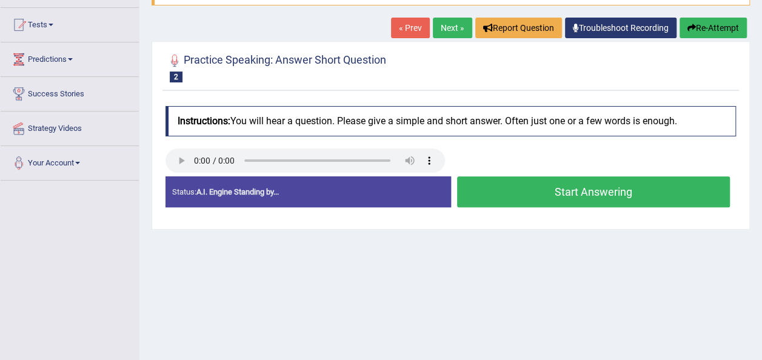
click at [519, 201] on button "Start Answering" at bounding box center [593, 191] width 273 height 31
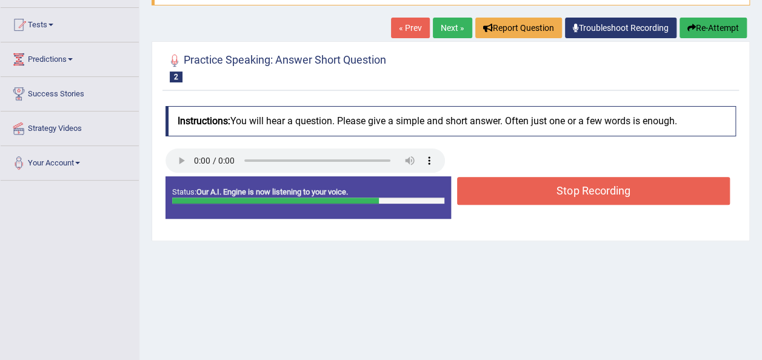
click at [518, 201] on button "Stop Recording" at bounding box center [593, 191] width 273 height 28
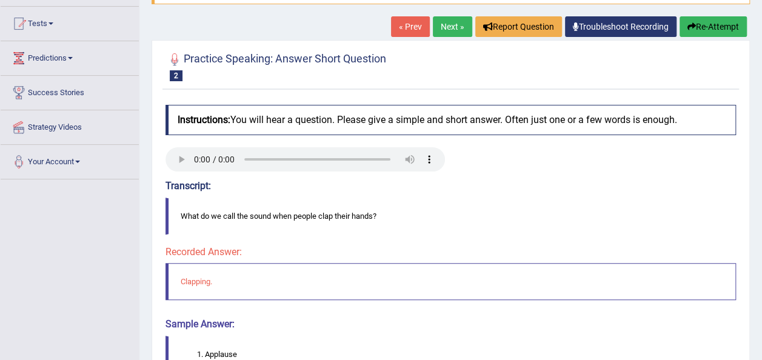
scroll to position [182, 0]
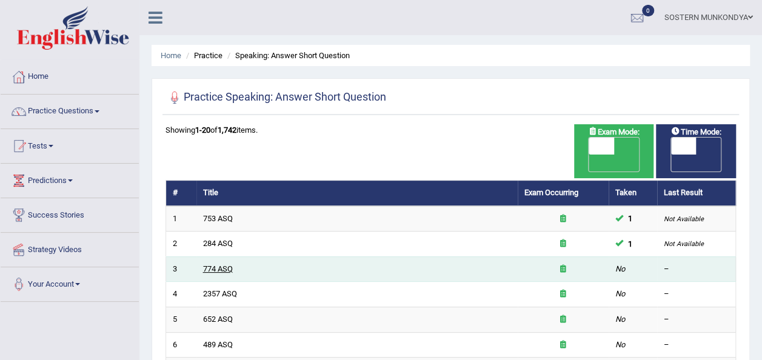
click at [221, 264] on link "774 ASQ" at bounding box center [218, 268] width 30 height 9
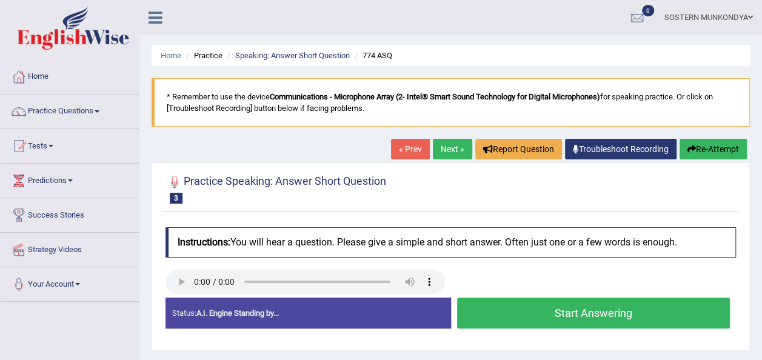
click at [581, 318] on button "Start Answering" at bounding box center [593, 313] width 273 height 31
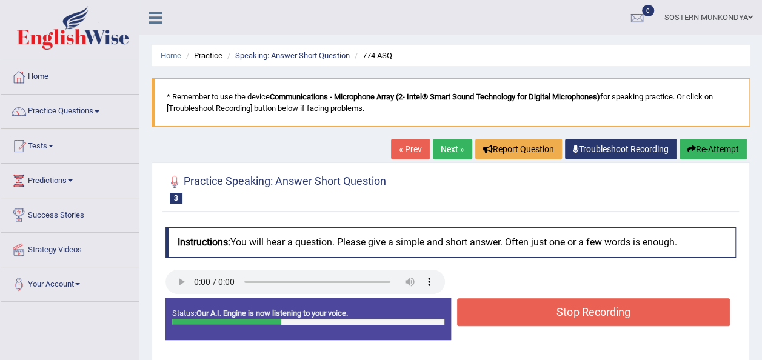
click at [579, 315] on button "Stop Recording" at bounding box center [593, 312] width 273 height 28
click at [579, 315] on div "Status: Our A.I. Engine is now listening to your voice. Start Answering Stop Re…" at bounding box center [450, 325] width 570 height 55
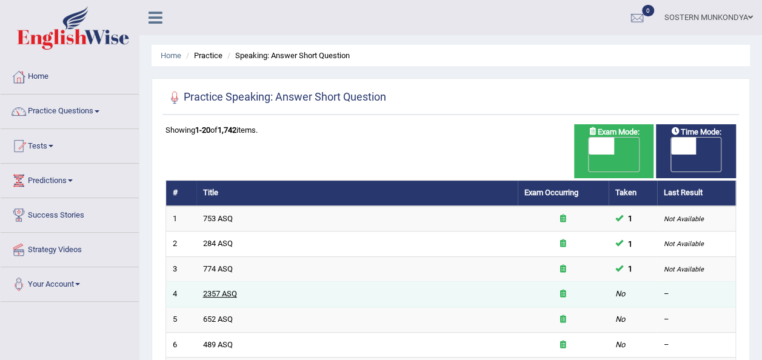
click at [224, 289] on link "2357 ASQ" at bounding box center [220, 293] width 34 height 9
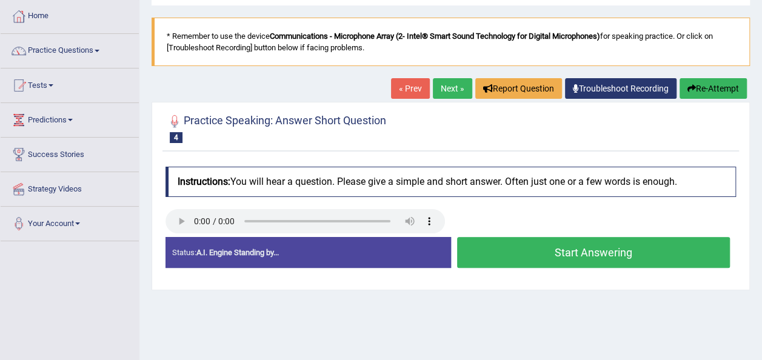
scroll to position [61, 0]
click at [547, 247] on button "Start Answering" at bounding box center [593, 252] width 273 height 31
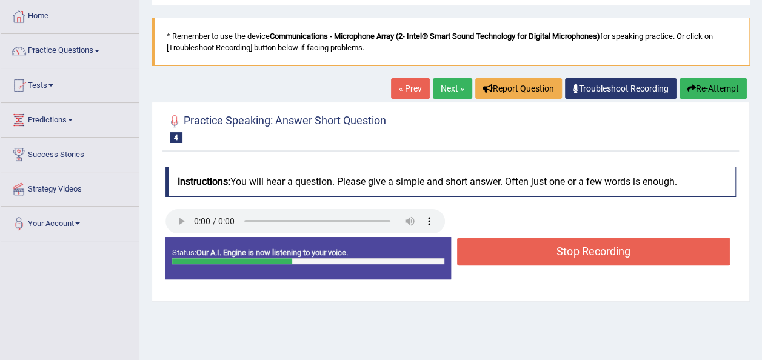
click at [550, 249] on button "Stop Recording" at bounding box center [593, 252] width 273 height 28
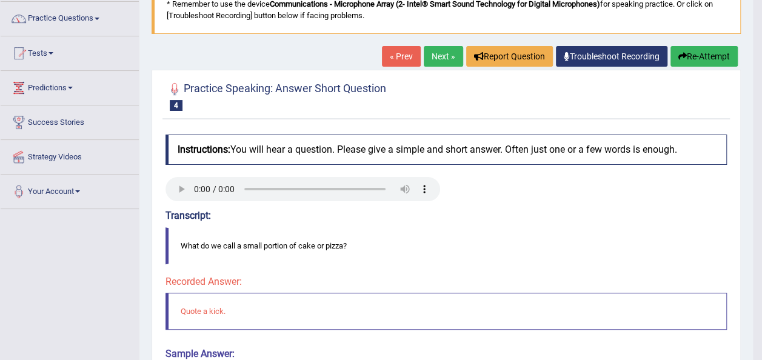
scroll to position [0, 0]
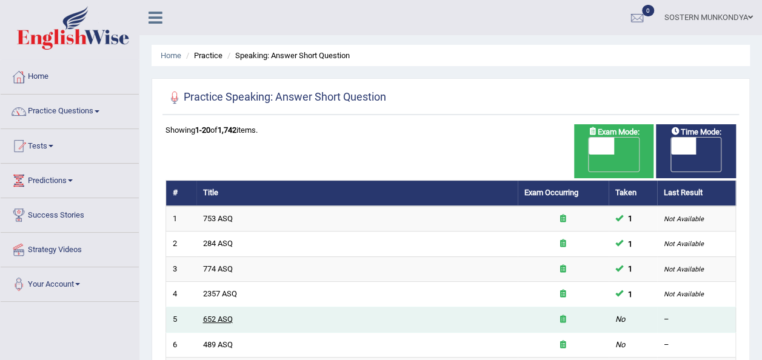
click at [225, 315] on link "652 ASQ" at bounding box center [218, 319] width 30 height 9
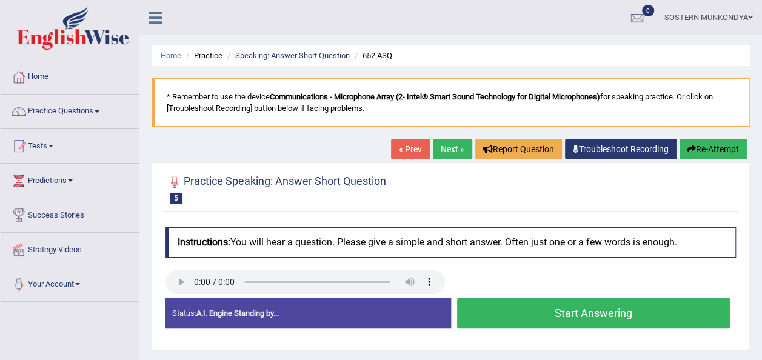
click at [501, 309] on button "Start Answering" at bounding box center [593, 313] width 273 height 31
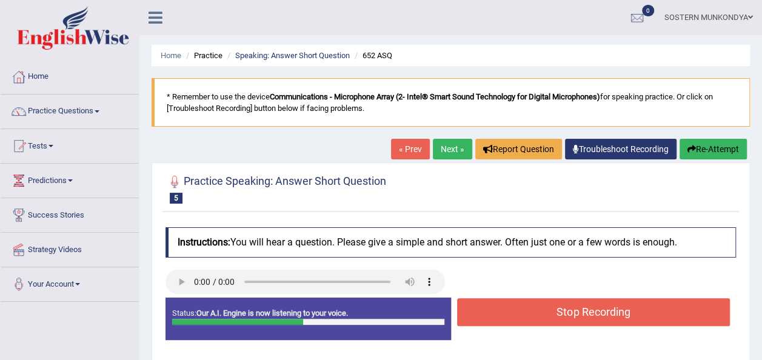
click at [493, 306] on button "Stop Recording" at bounding box center [593, 312] width 273 height 28
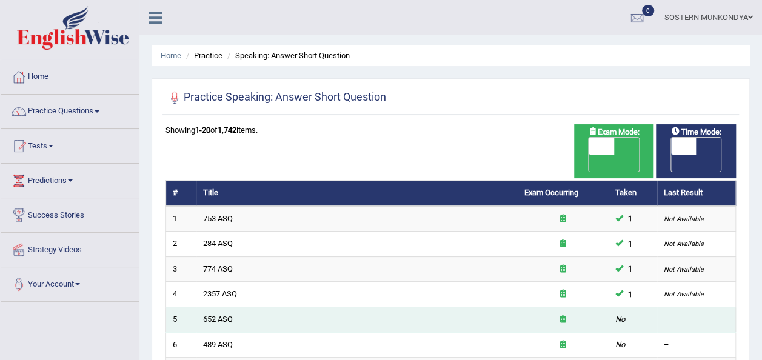
click at [220, 307] on td "652 ASQ" at bounding box center [356, 319] width 321 height 25
click at [224, 315] on link "652 ASQ" at bounding box center [218, 319] width 30 height 9
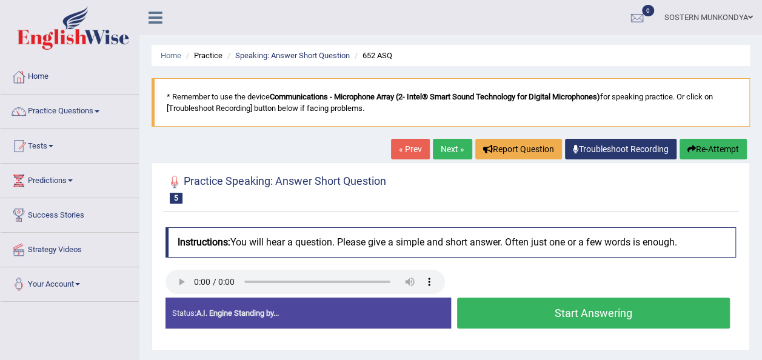
click at [549, 309] on button "Start Answering" at bounding box center [593, 313] width 273 height 31
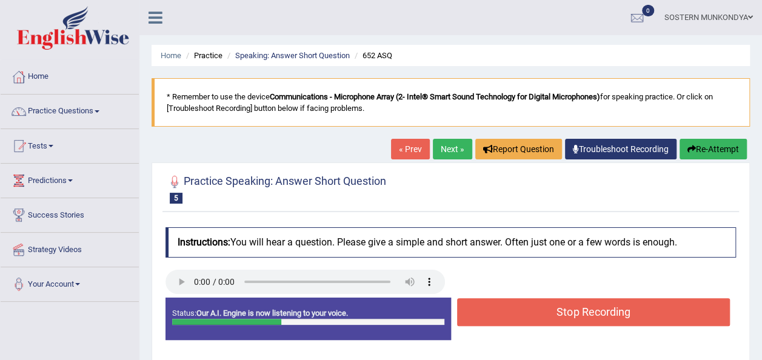
click at [559, 312] on button "Stop Recording" at bounding box center [593, 312] width 273 height 28
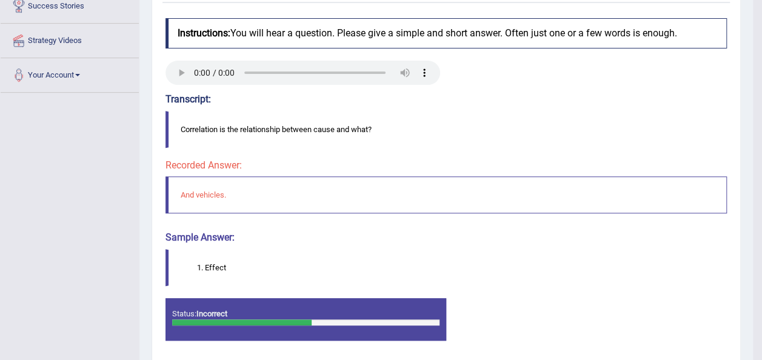
scroll to position [242, 0]
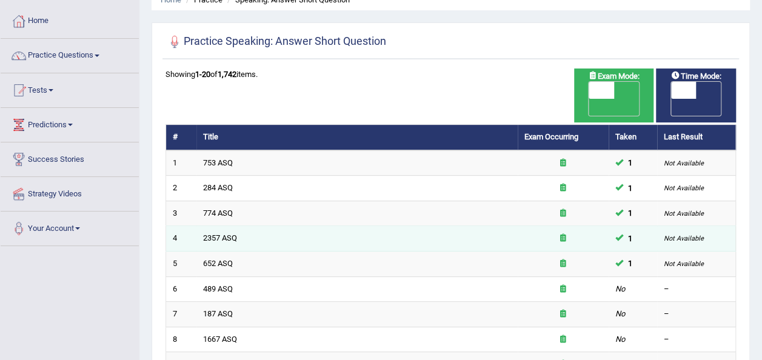
scroll to position [121, 0]
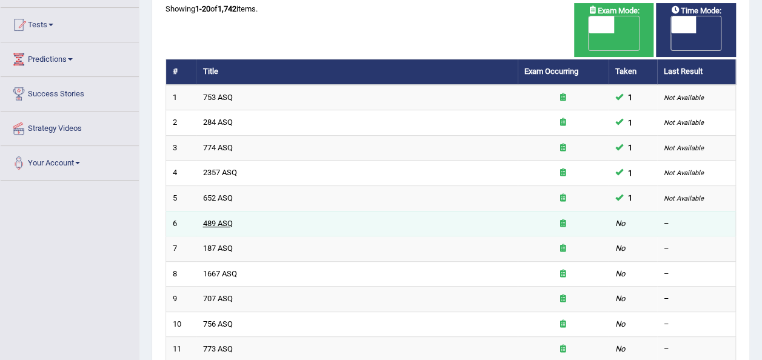
click at [231, 219] on link "489 ASQ" at bounding box center [218, 223] width 30 height 9
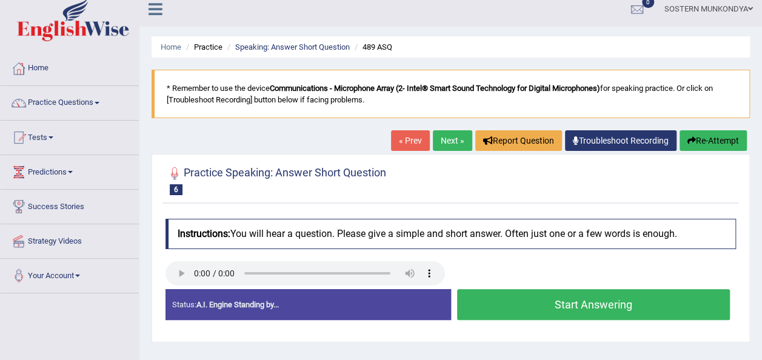
scroll to position [182, 0]
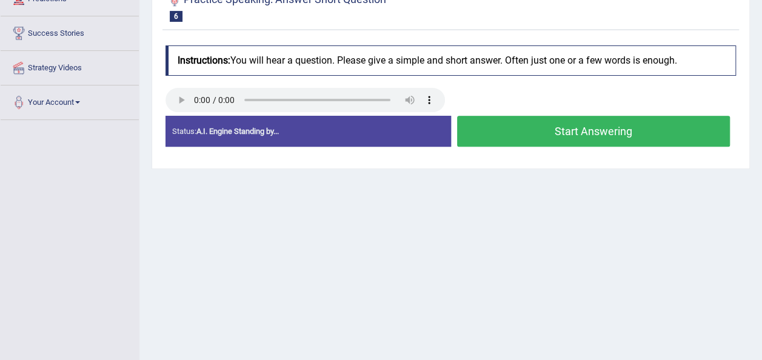
click at [539, 128] on button "Start Answering" at bounding box center [593, 131] width 273 height 31
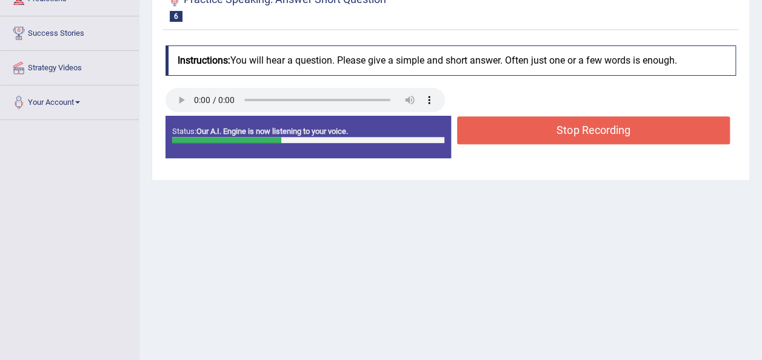
click at [539, 127] on button "Stop Recording" at bounding box center [593, 130] width 273 height 28
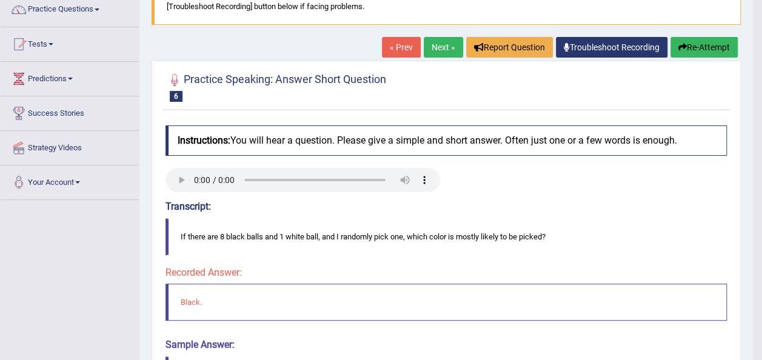
scroll to position [95, 0]
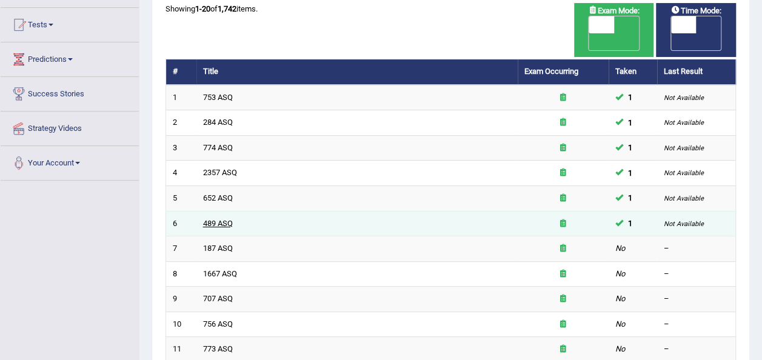
click at [222, 219] on link "489 ASQ" at bounding box center [218, 223] width 30 height 9
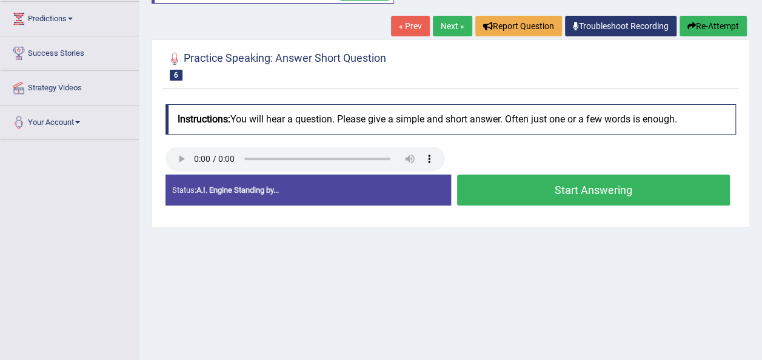
scroll to position [182, 0]
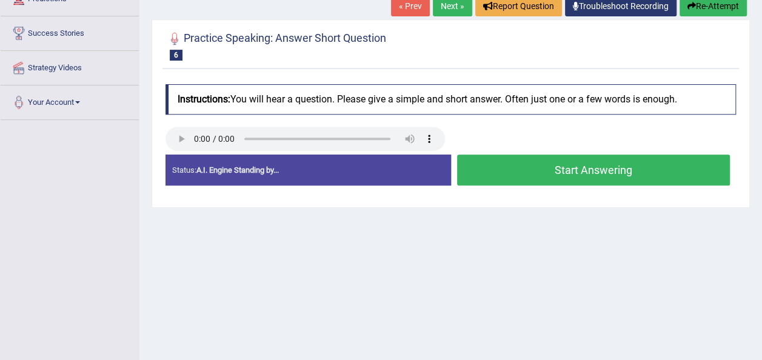
click at [569, 164] on button "Start Answering" at bounding box center [593, 170] width 273 height 31
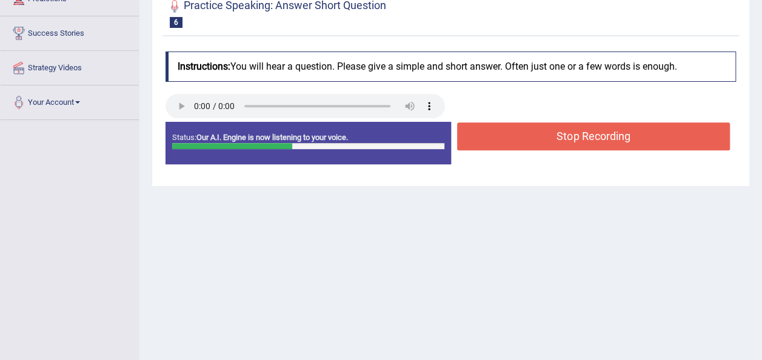
click at [558, 133] on button "Stop Recording" at bounding box center [593, 136] width 273 height 28
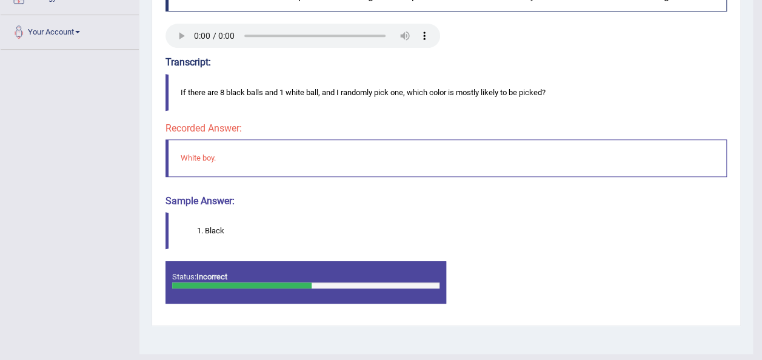
scroll to position [276, 0]
